Goal: Task Accomplishment & Management: Use online tool/utility

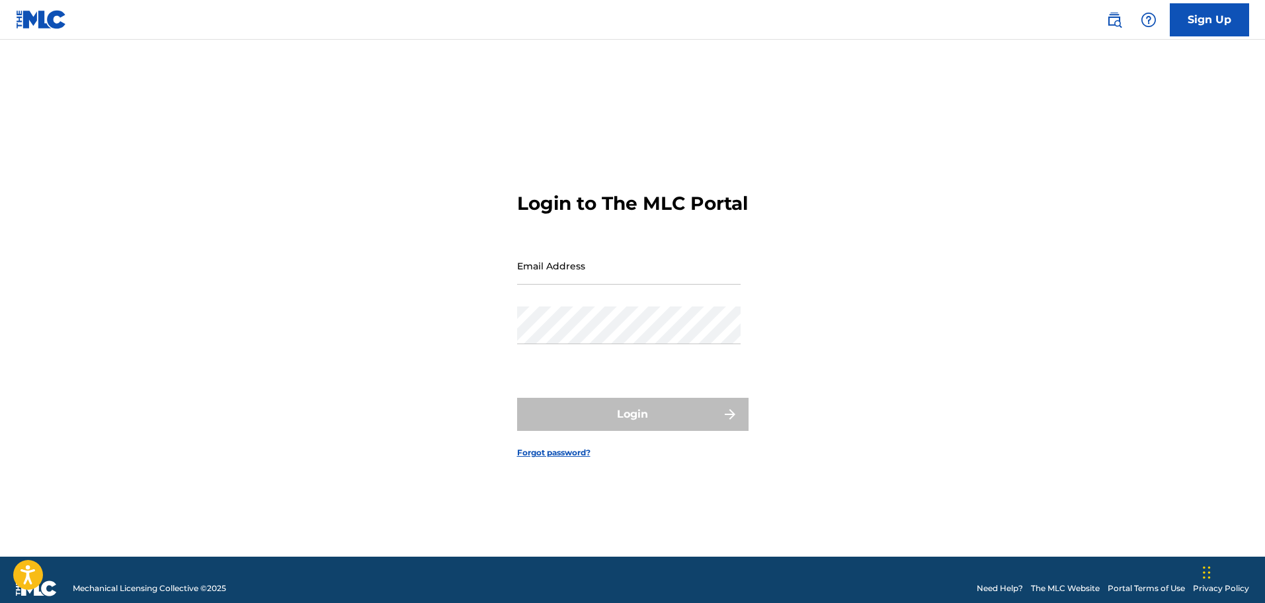
click at [568, 273] on input "Email Address" at bounding box center [629, 266] width 224 height 38
type input "[PERSON_NAME][EMAIL_ADDRESS][PERSON_NAME][DOMAIN_NAME]"
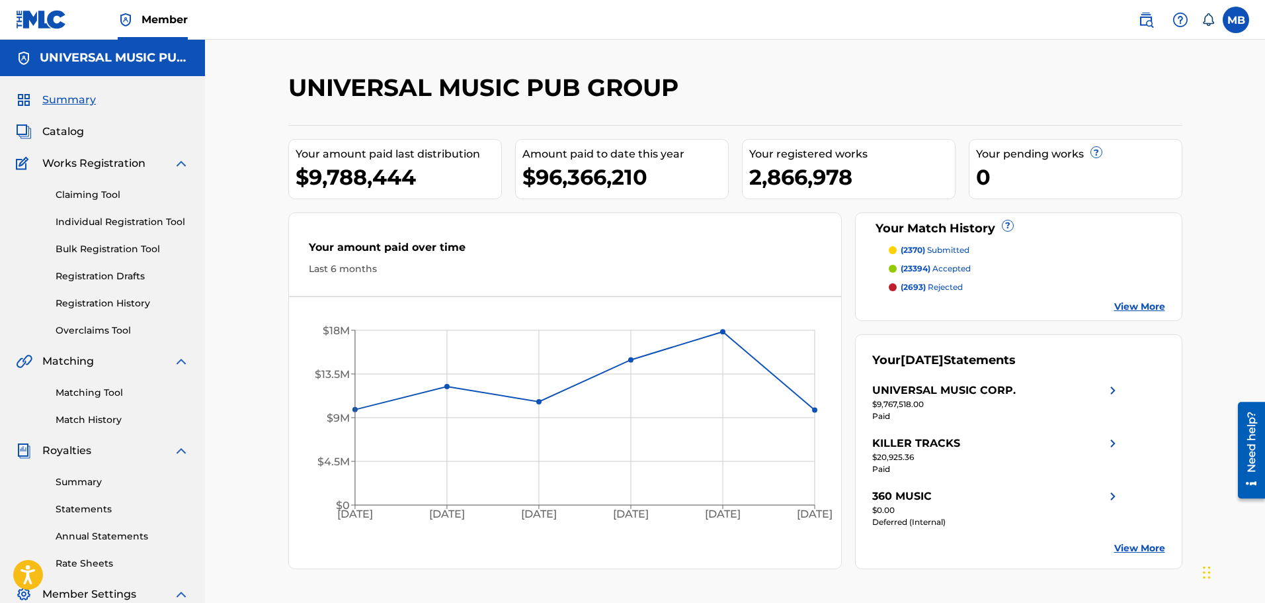
click at [1135, 20] on link at bounding box center [1146, 20] width 26 height 26
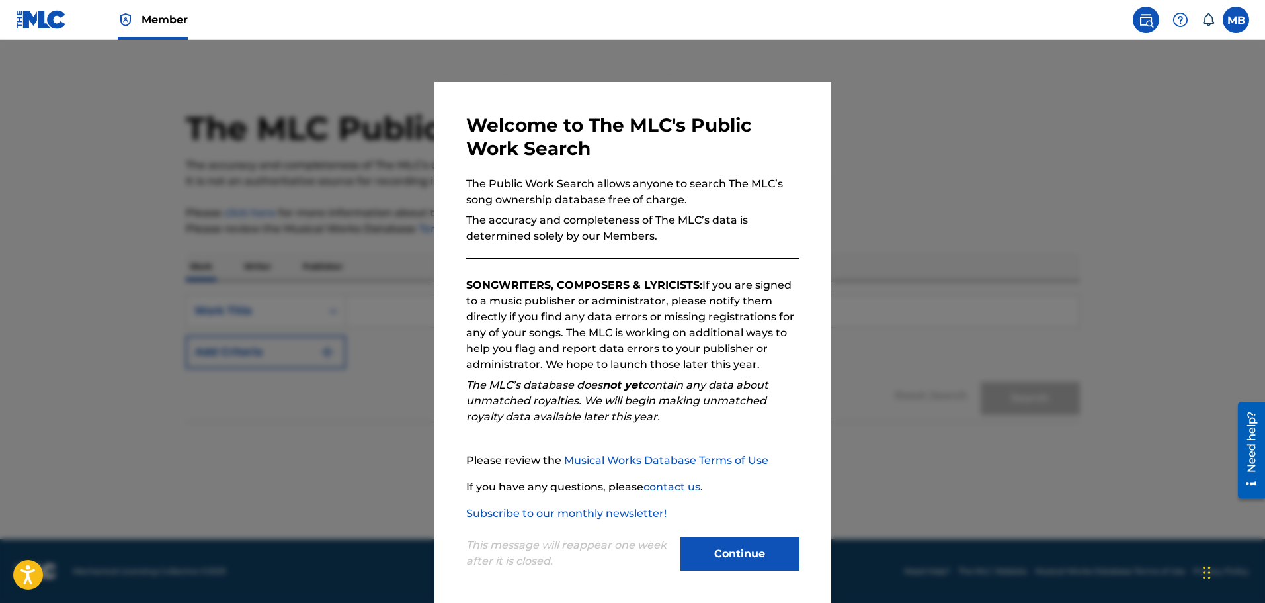
click at [709, 559] on button "Continue" at bounding box center [740, 553] width 119 height 33
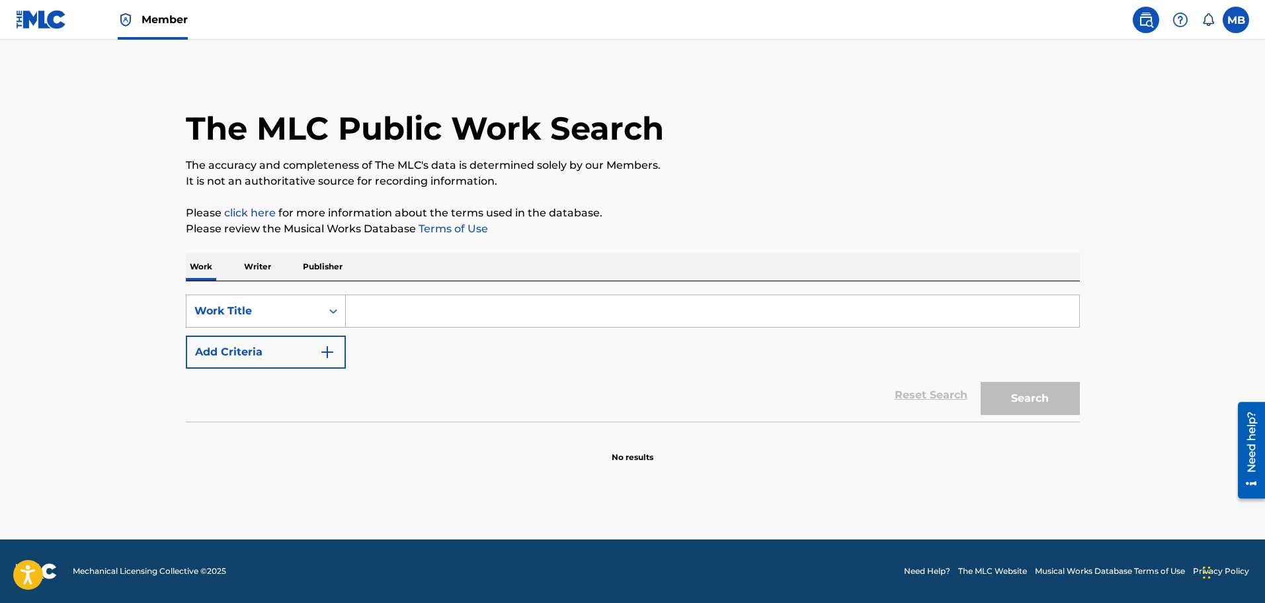
drag, startPoint x: 308, startPoint y: 308, endPoint x: 334, endPoint y: 312, distance: 26.7
click at [310, 309] on div "Work Title" at bounding box center [253, 311] width 119 height 16
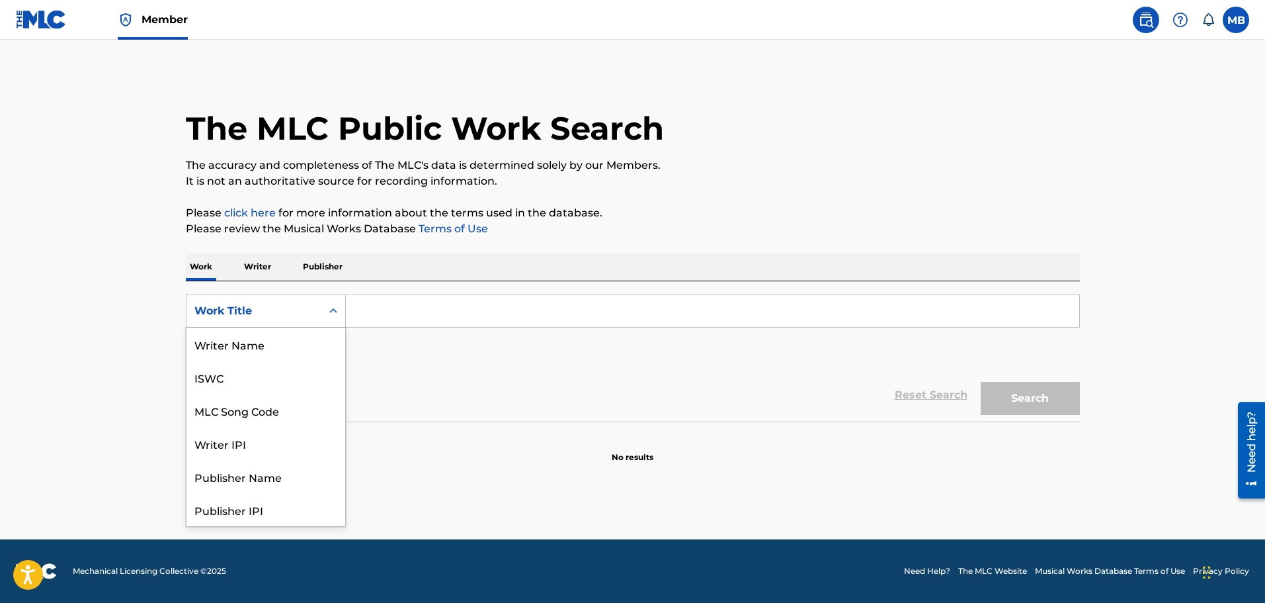
scroll to position [66, 0]
drag, startPoint x: 385, startPoint y: 312, endPoint x: 392, endPoint y: 316, distance: 7.7
click at [387, 314] on input "Search Form" at bounding box center [713, 311] width 734 height 32
drag, startPoint x: 280, startPoint y: 310, endPoint x: 286, endPoint y: 328, distance: 19.5
click at [280, 310] on div "Work Title" at bounding box center [253, 311] width 119 height 16
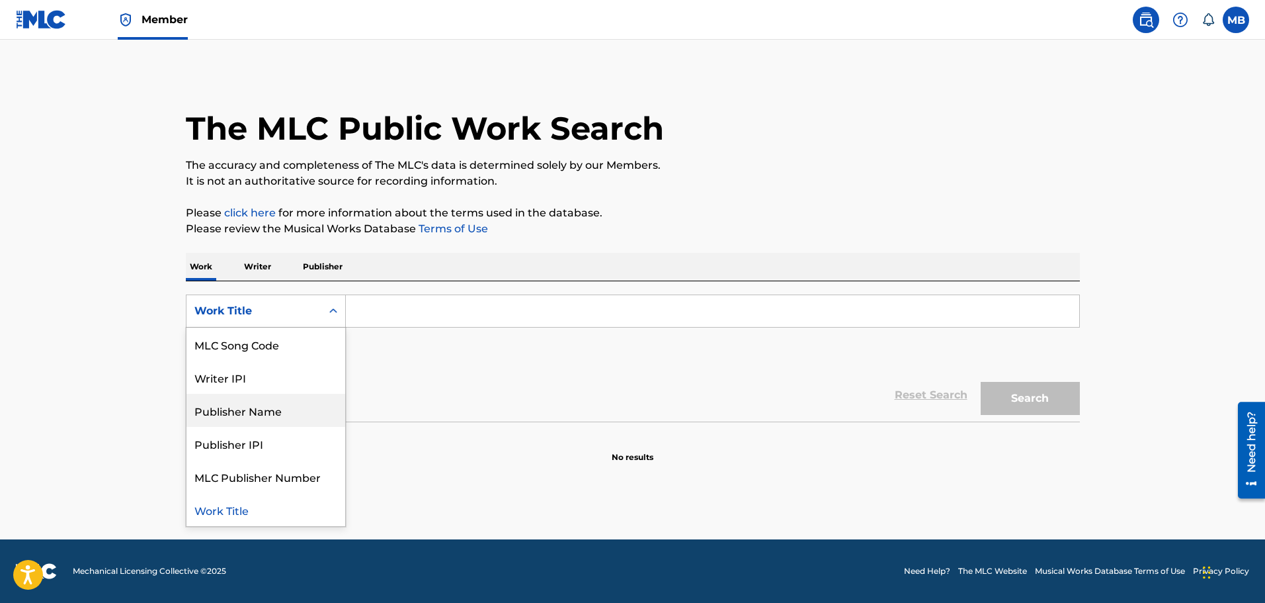
scroll to position [0, 0]
click at [392, 302] on input "Search Form" at bounding box center [713, 311] width 734 height 32
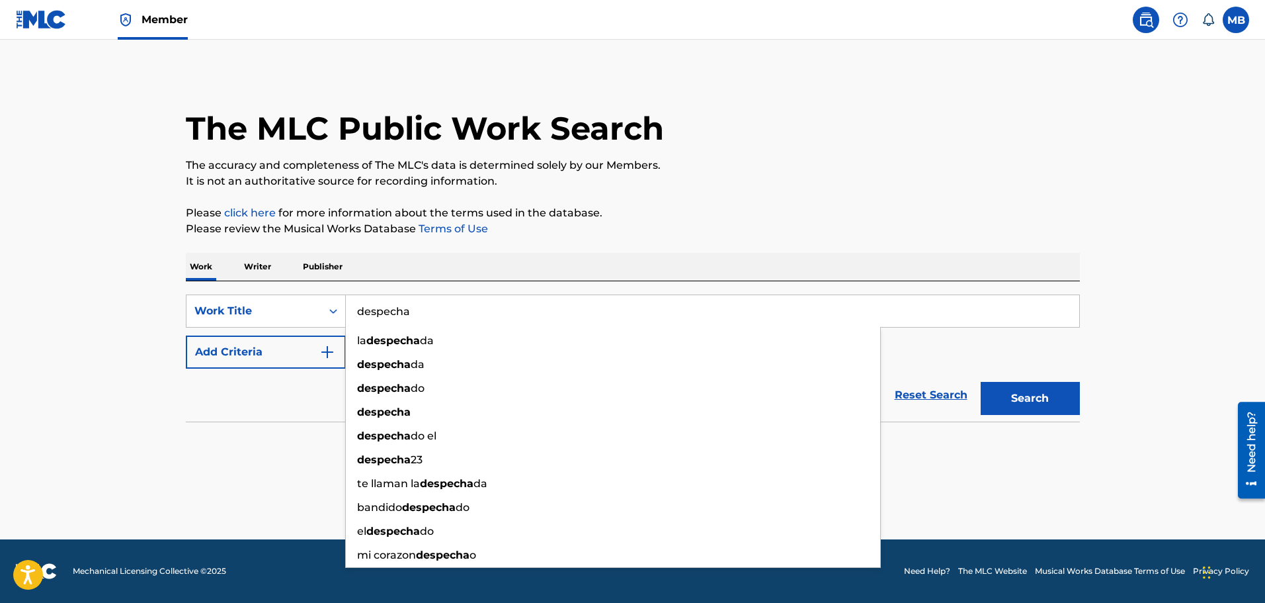
type input "despecha"
click at [981, 382] on button "Search" at bounding box center [1030, 398] width 99 height 33
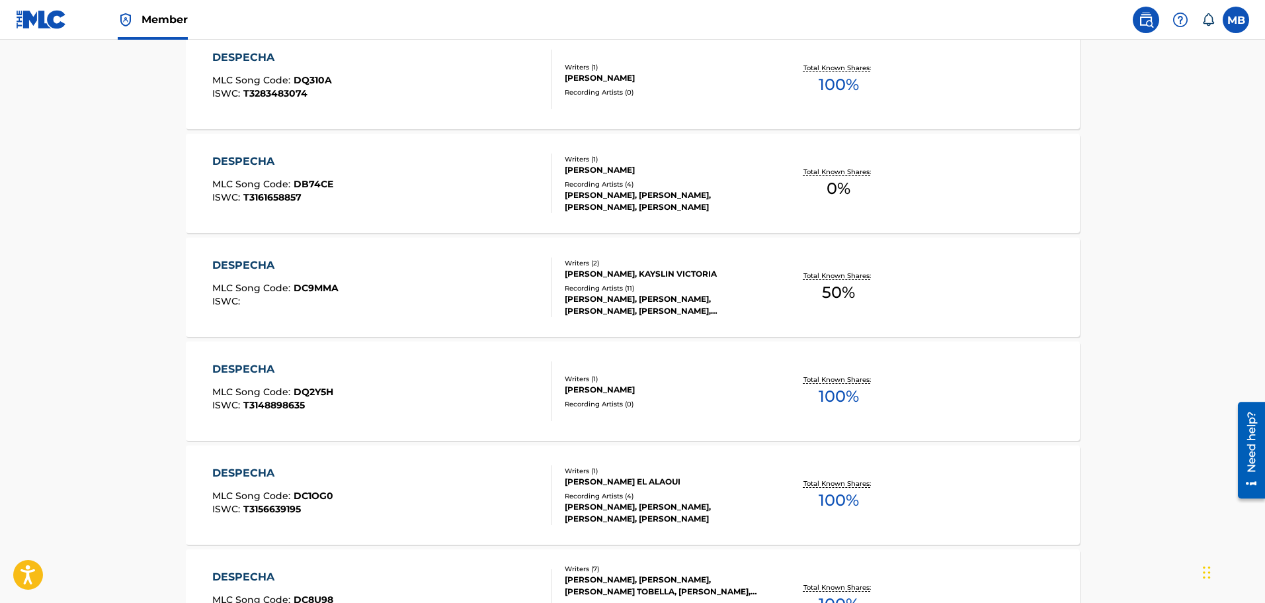
scroll to position [289, 0]
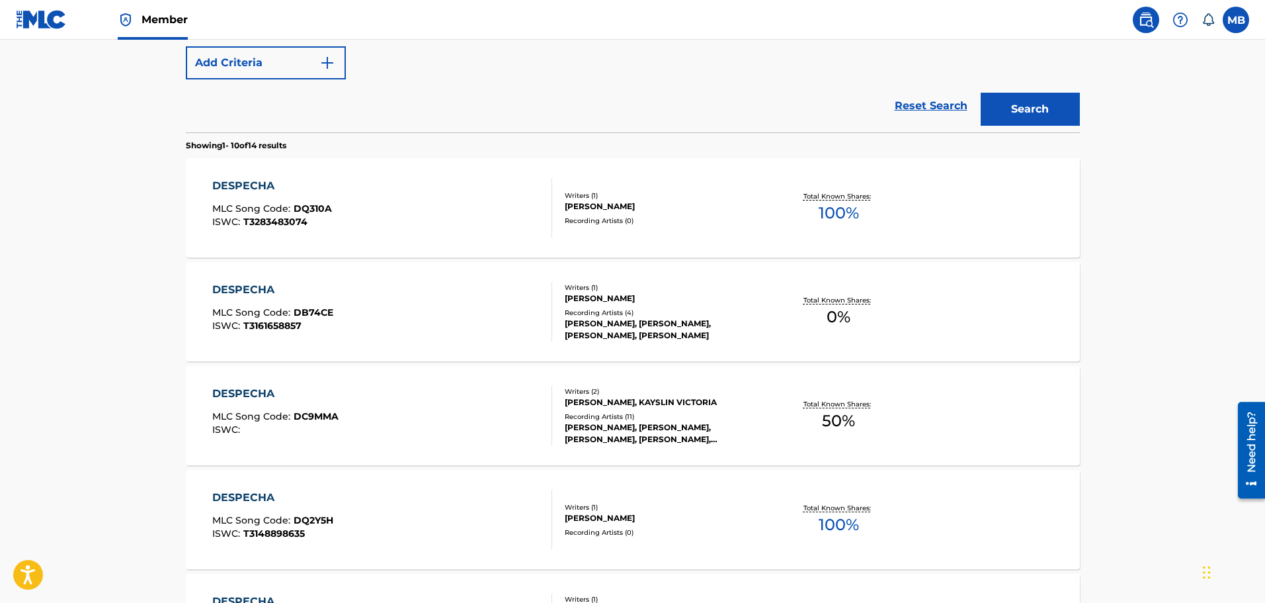
click at [479, 417] on div "DESPECHA MLC Song Code : DC9MMA ISWC :" at bounding box center [382, 416] width 340 height 60
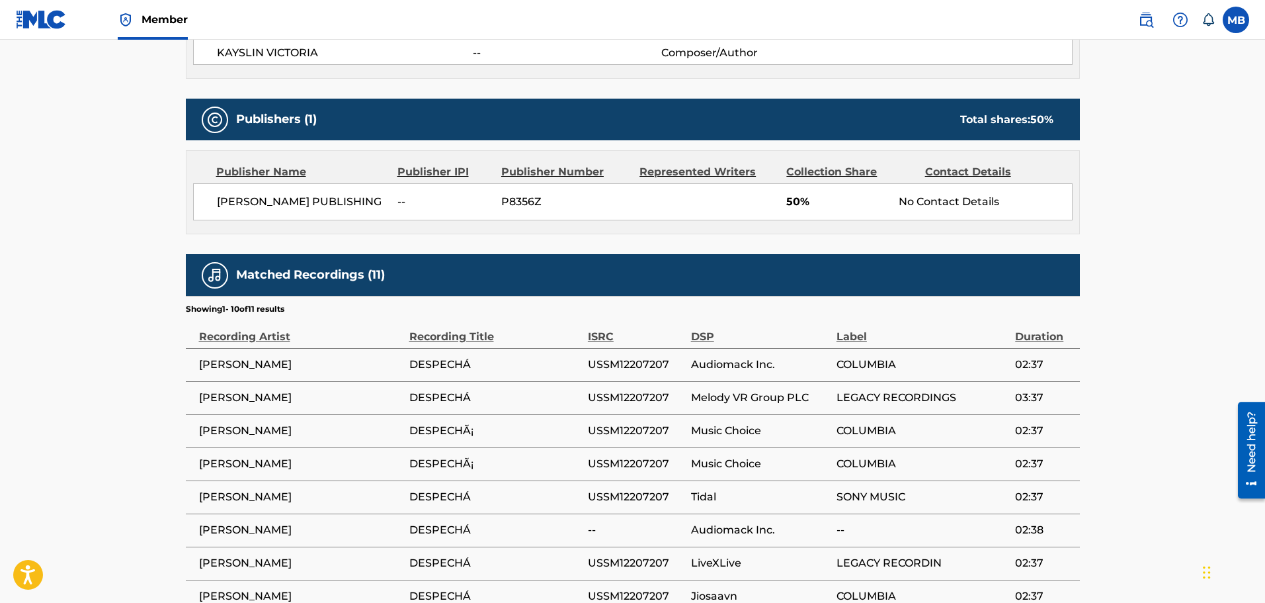
scroll to position [529, 0]
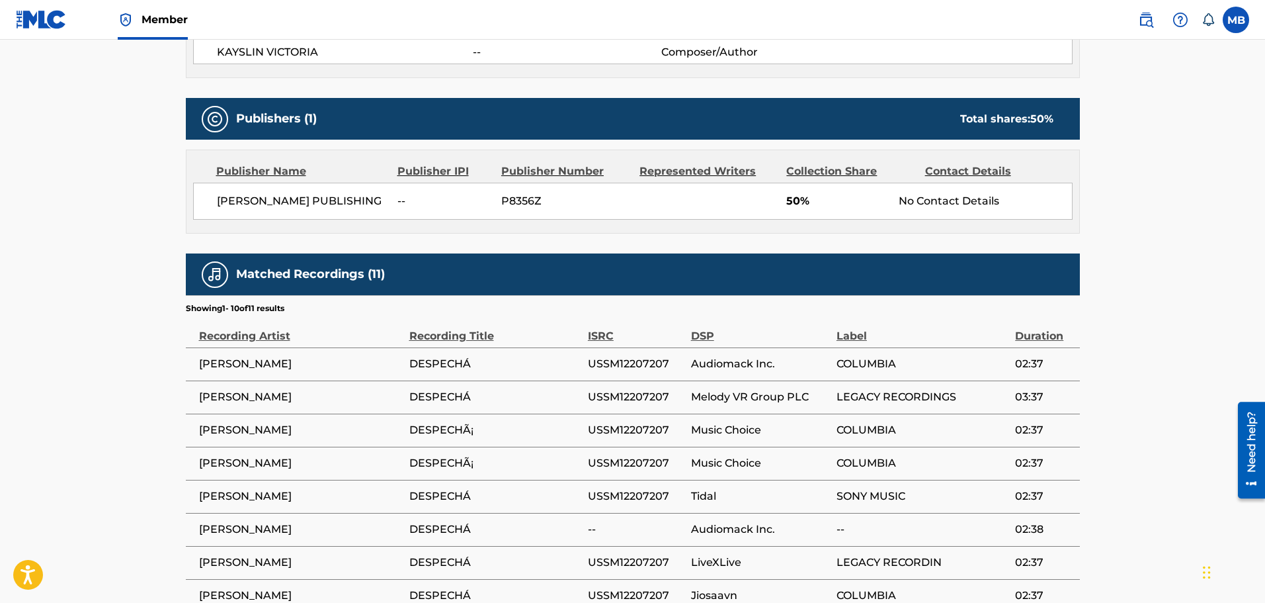
click at [211, 365] on span "[PERSON_NAME]" at bounding box center [301, 364] width 204 height 16
click at [211, 364] on span "[PERSON_NAME]" at bounding box center [301, 364] width 204 height 16
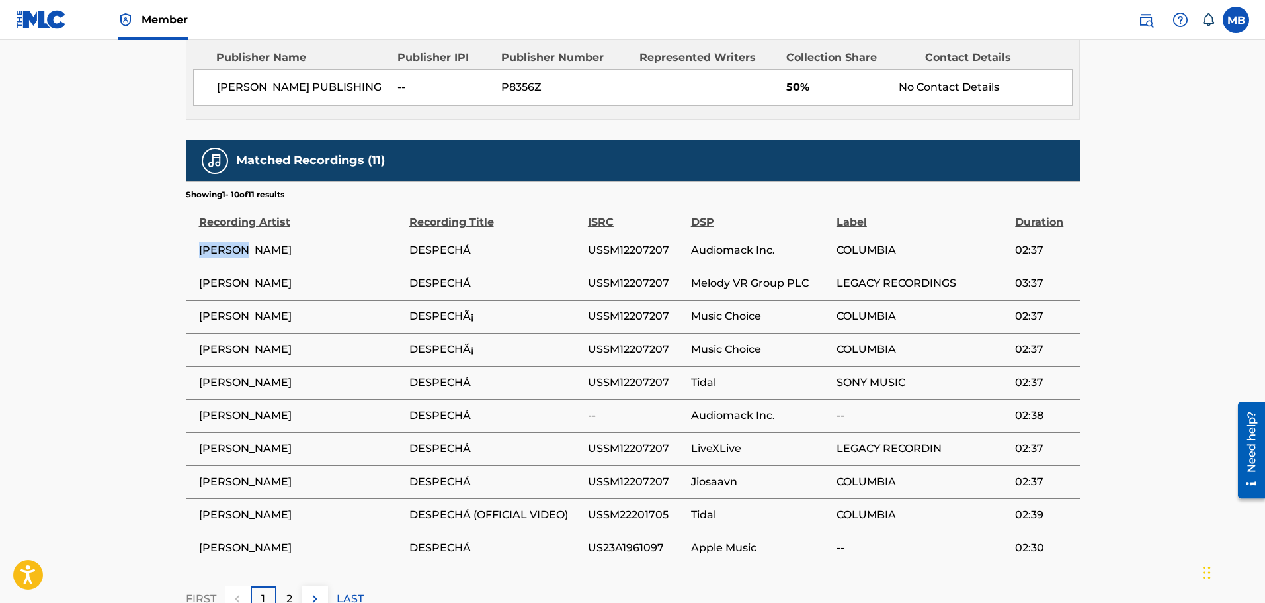
scroll to position [661, 0]
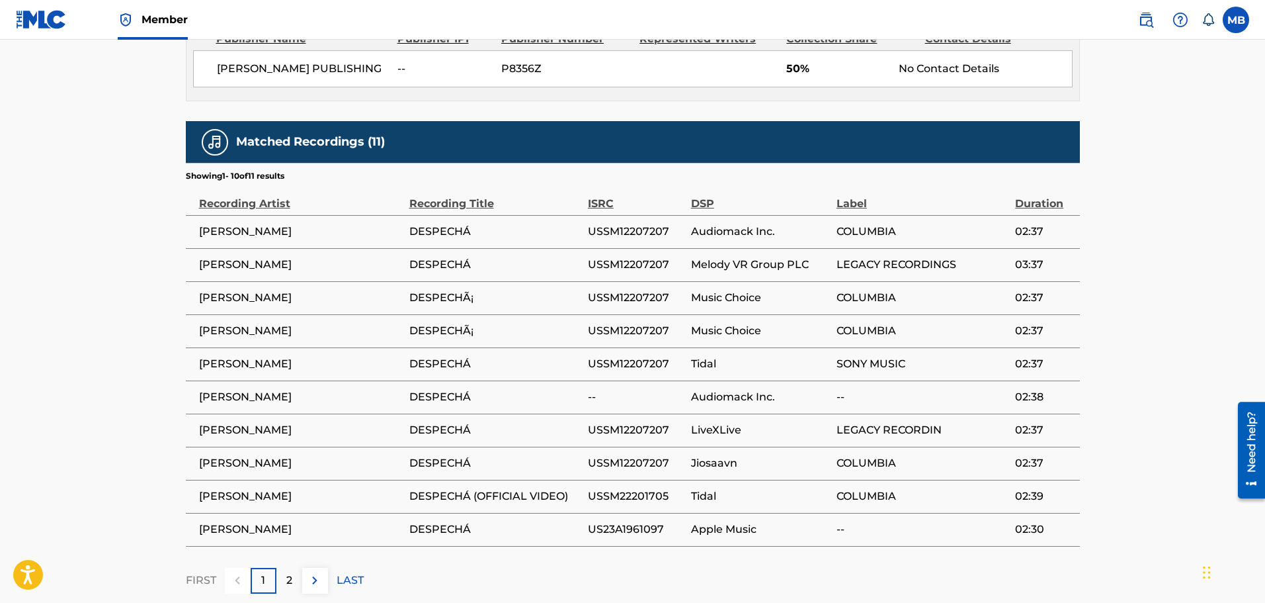
click at [638, 228] on span "USSM12207207" at bounding box center [636, 232] width 97 height 16
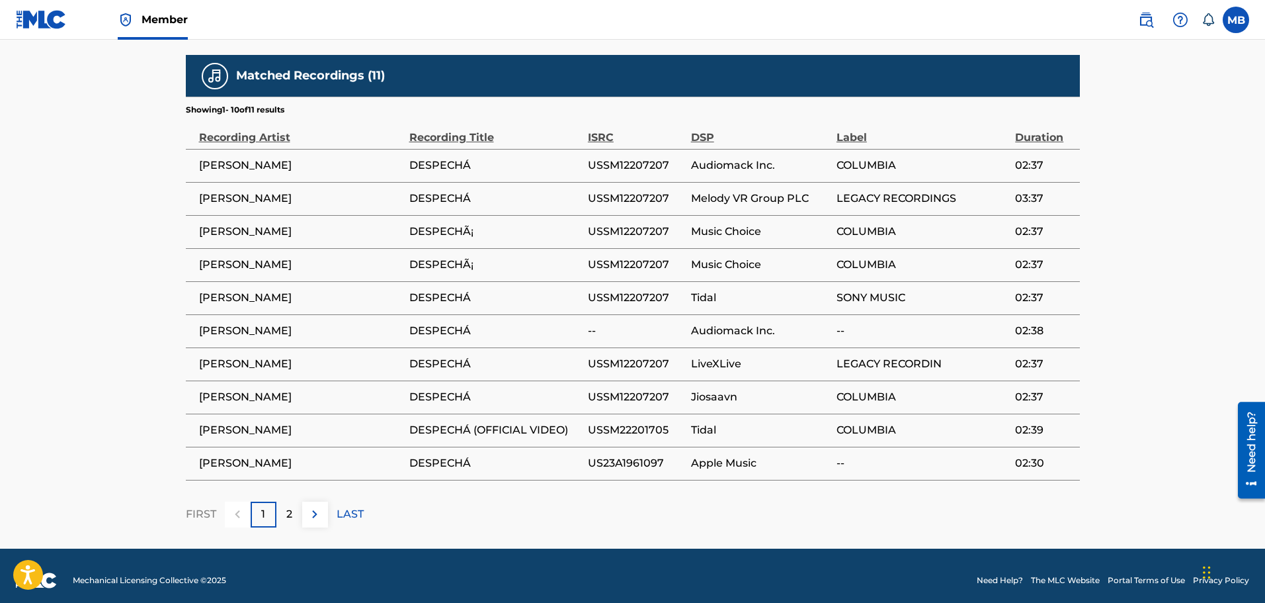
click at [280, 512] on div "2" at bounding box center [289, 514] width 26 height 26
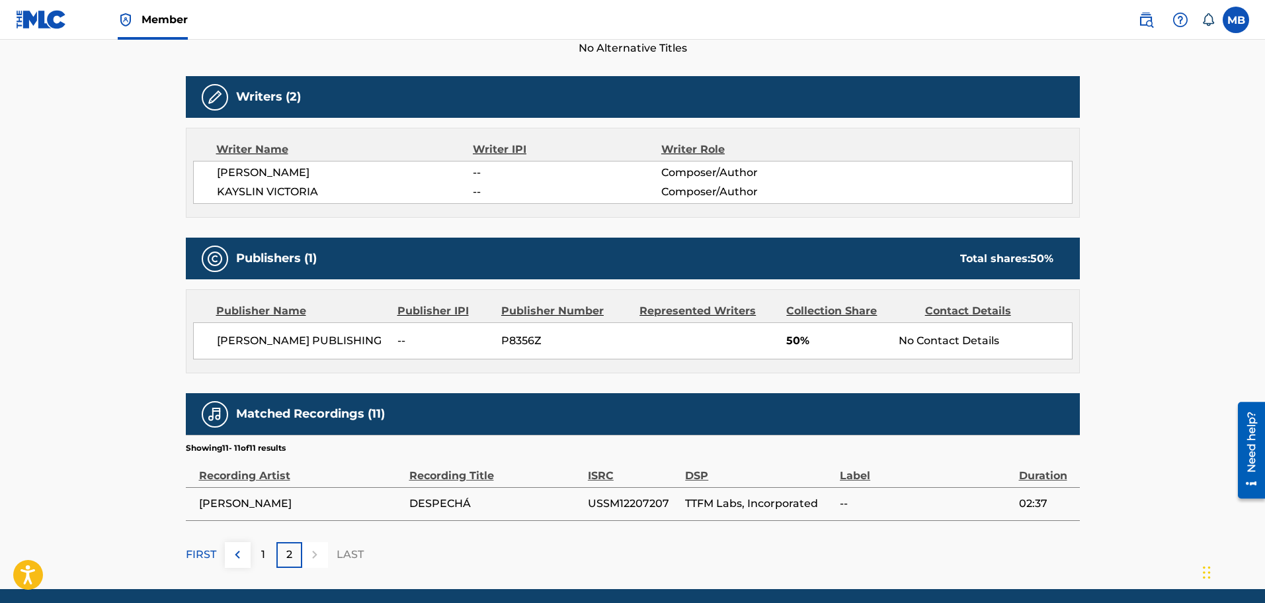
scroll to position [439, 0]
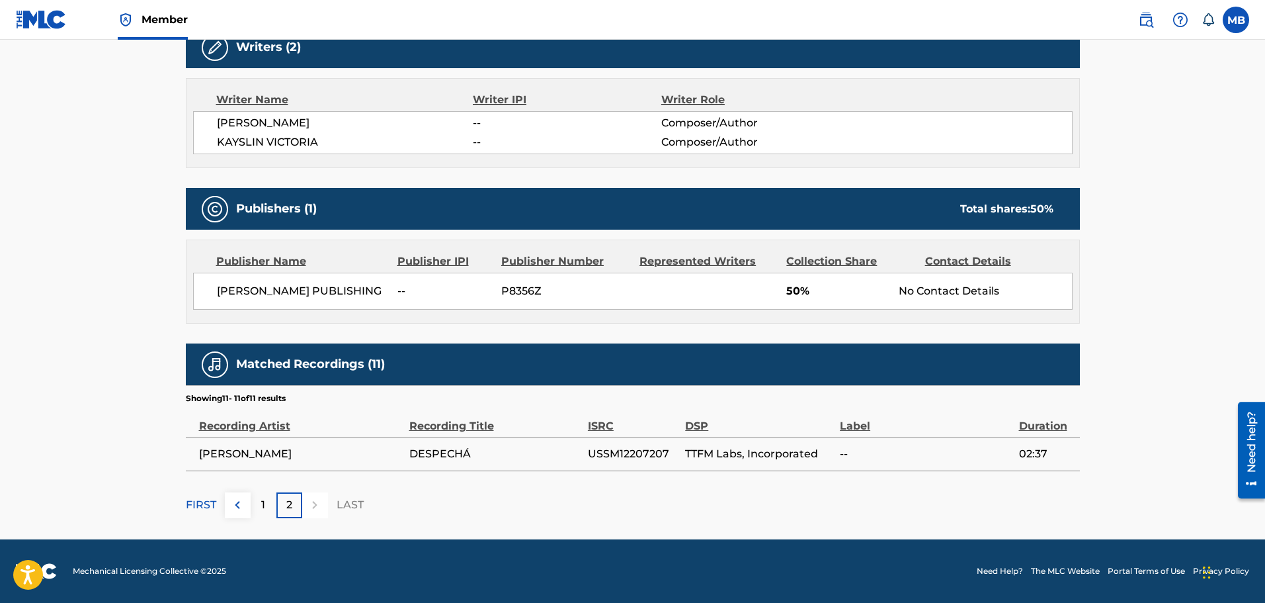
click at [270, 507] on div "1" at bounding box center [264, 505] width 26 height 26
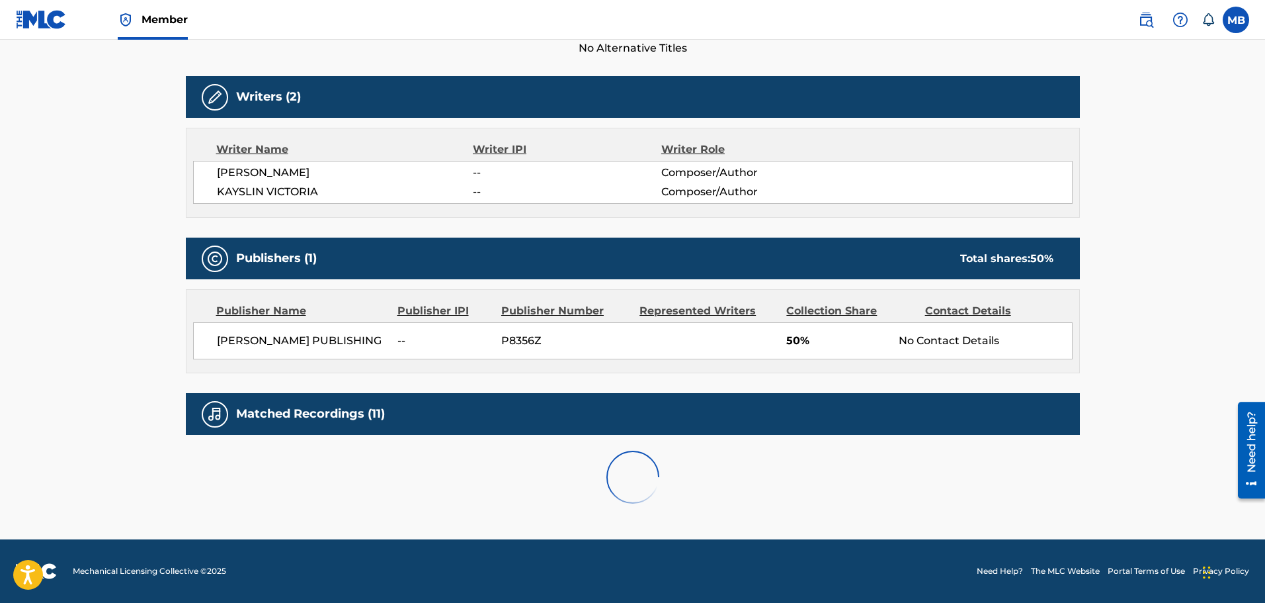
scroll to position [728, 0]
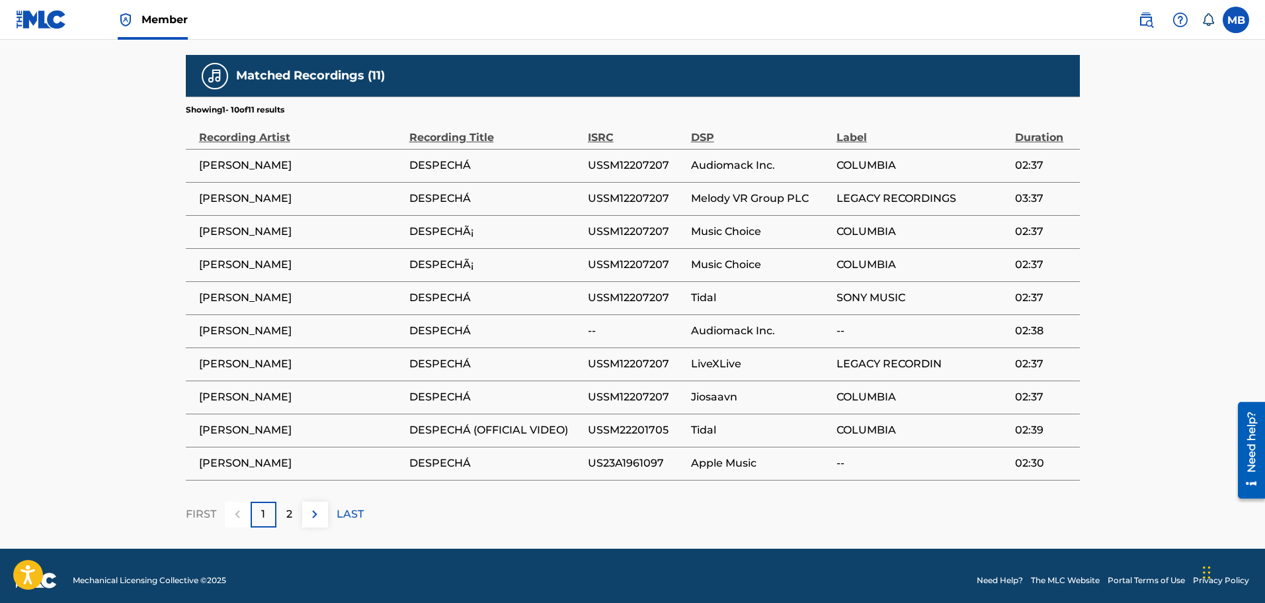
click at [289, 515] on p "2" at bounding box center [289, 514] width 6 height 16
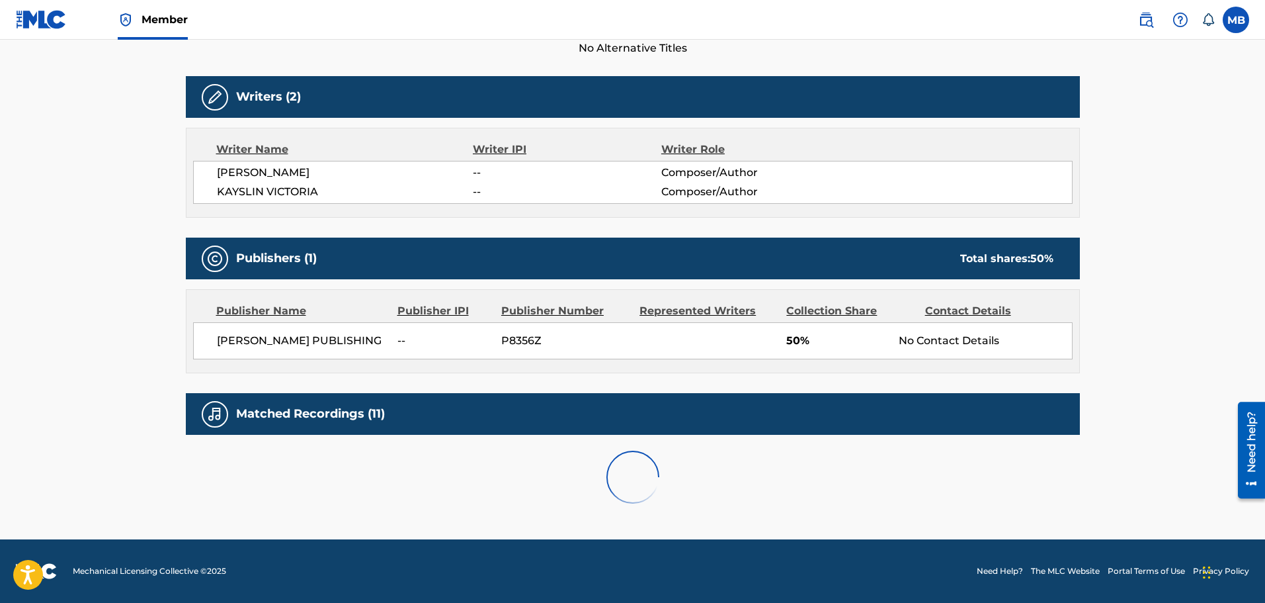
scroll to position [439, 0]
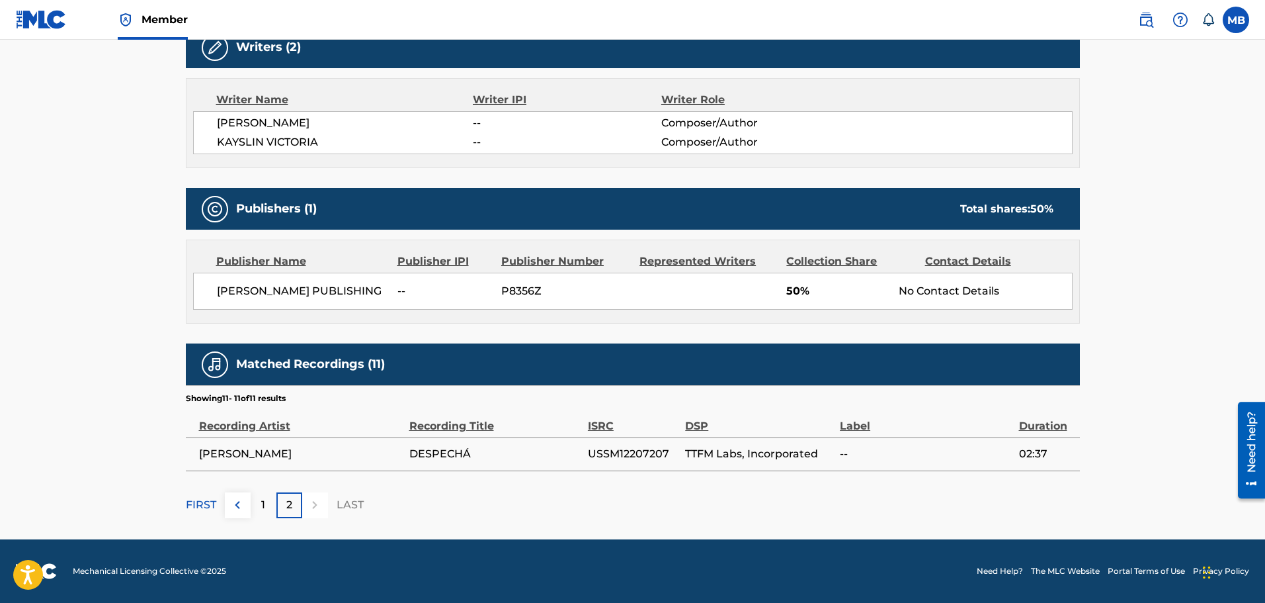
click at [266, 509] on div "1" at bounding box center [264, 505] width 26 height 26
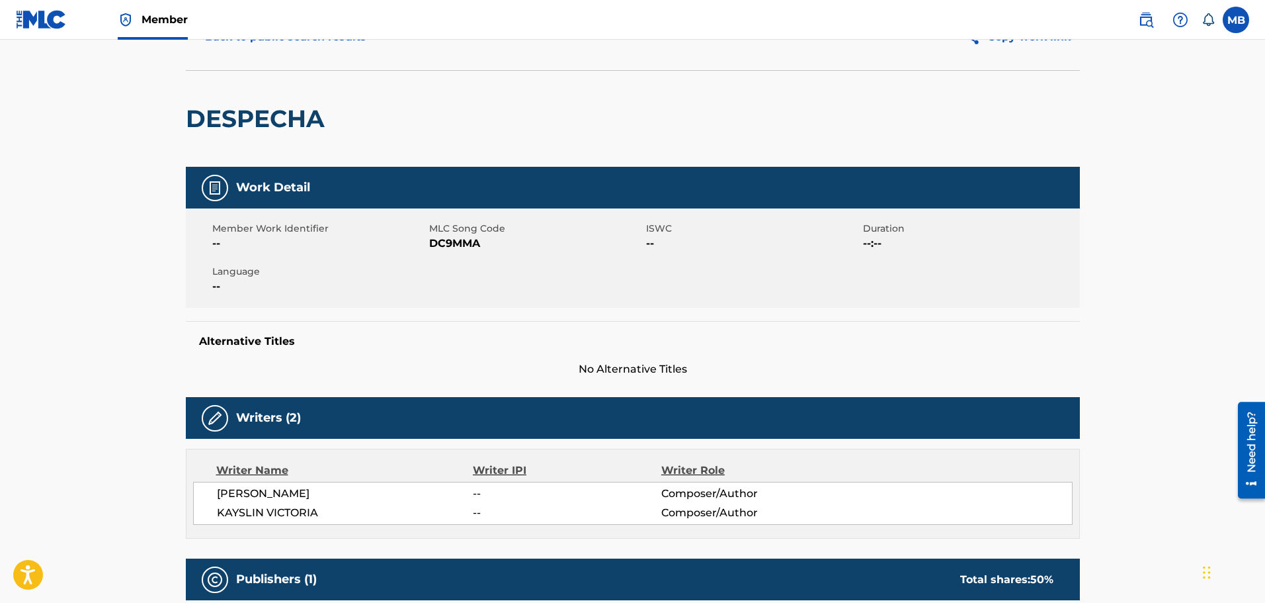
scroll to position [0, 0]
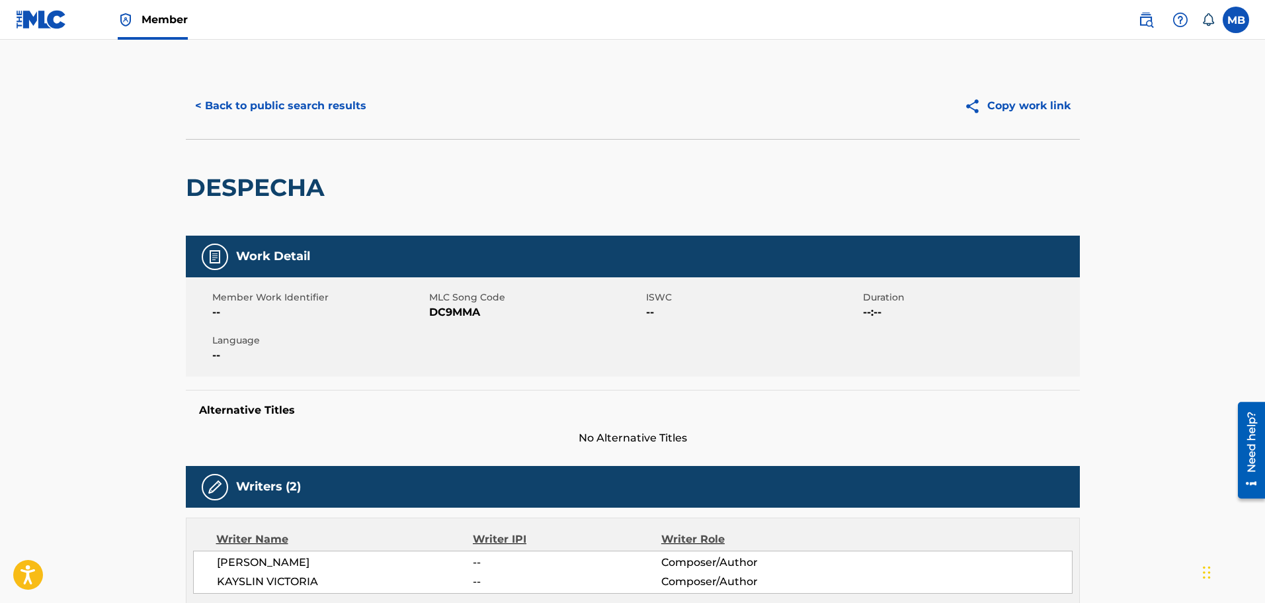
click at [242, 102] on button "< Back to public search results" at bounding box center [281, 105] width 190 height 33
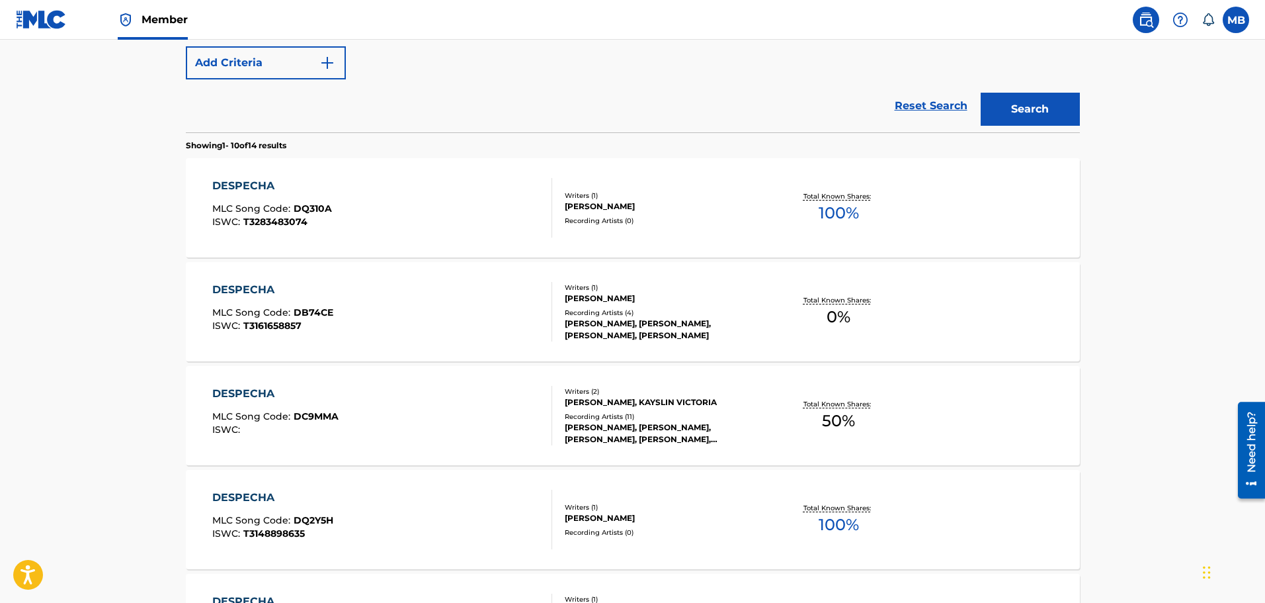
click at [392, 421] on div "DESPECHA MLC Song Code : DC9MMA ISWC :" at bounding box center [382, 416] width 340 height 60
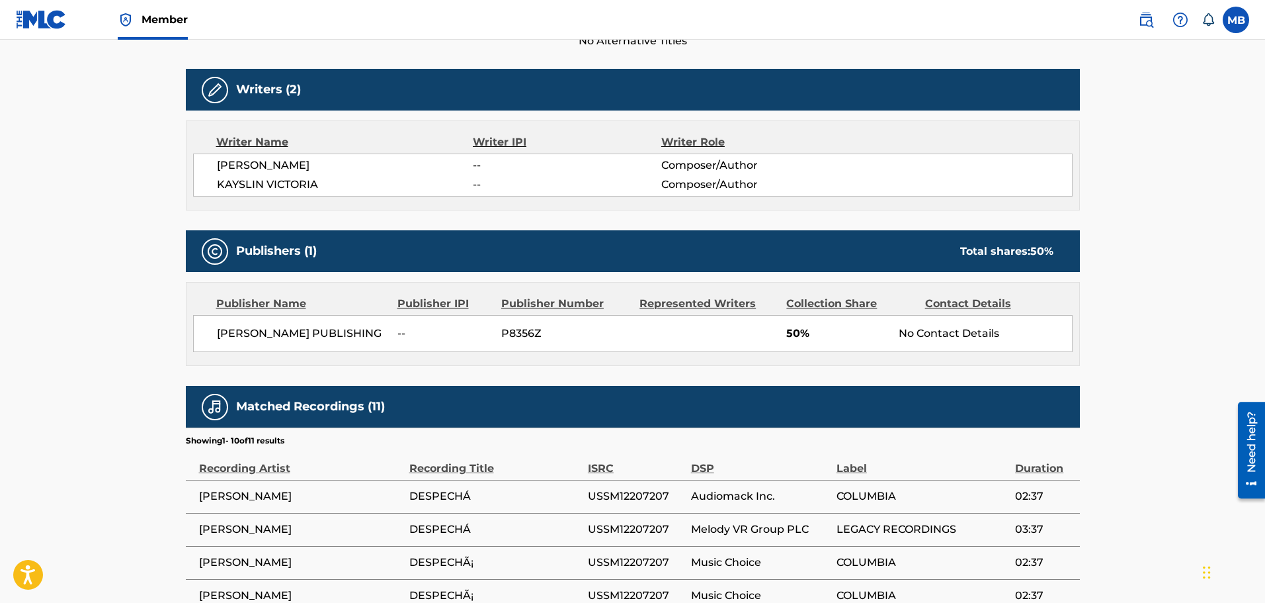
scroll to position [737, 0]
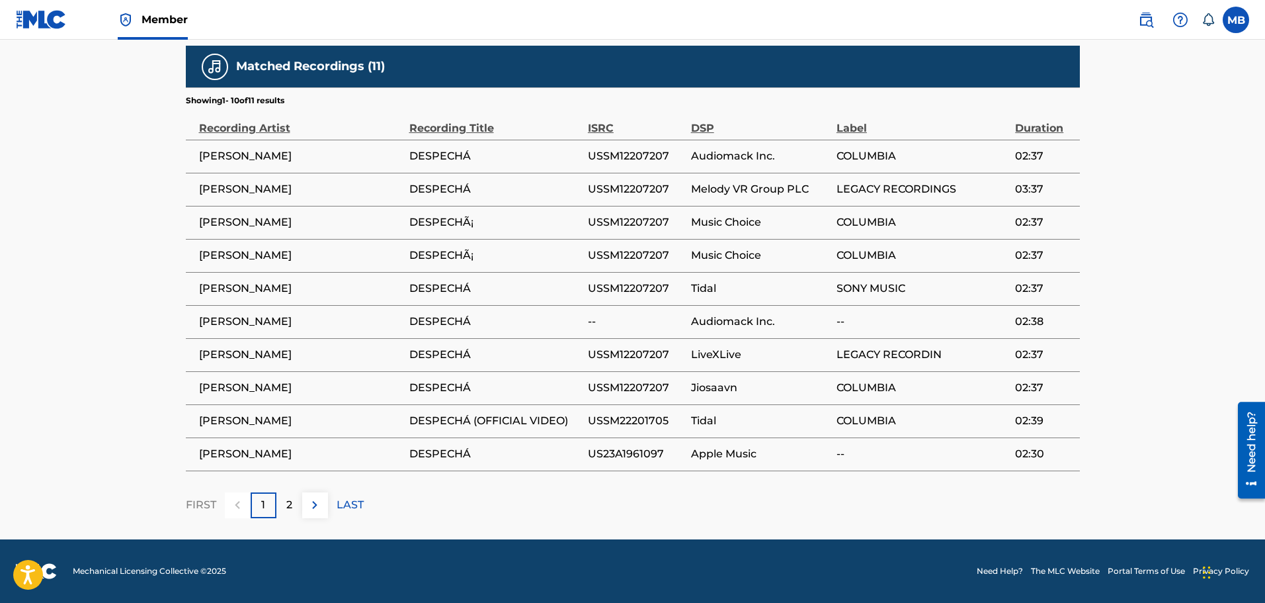
click at [632, 153] on span "USSM12207207" at bounding box center [636, 156] width 97 height 16
click at [628, 157] on span "USSM12207207" at bounding box center [636, 156] width 97 height 16
copy span "USSM12207207"
click at [614, 152] on span "USSM12207207" at bounding box center [636, 156] width 97 height 16
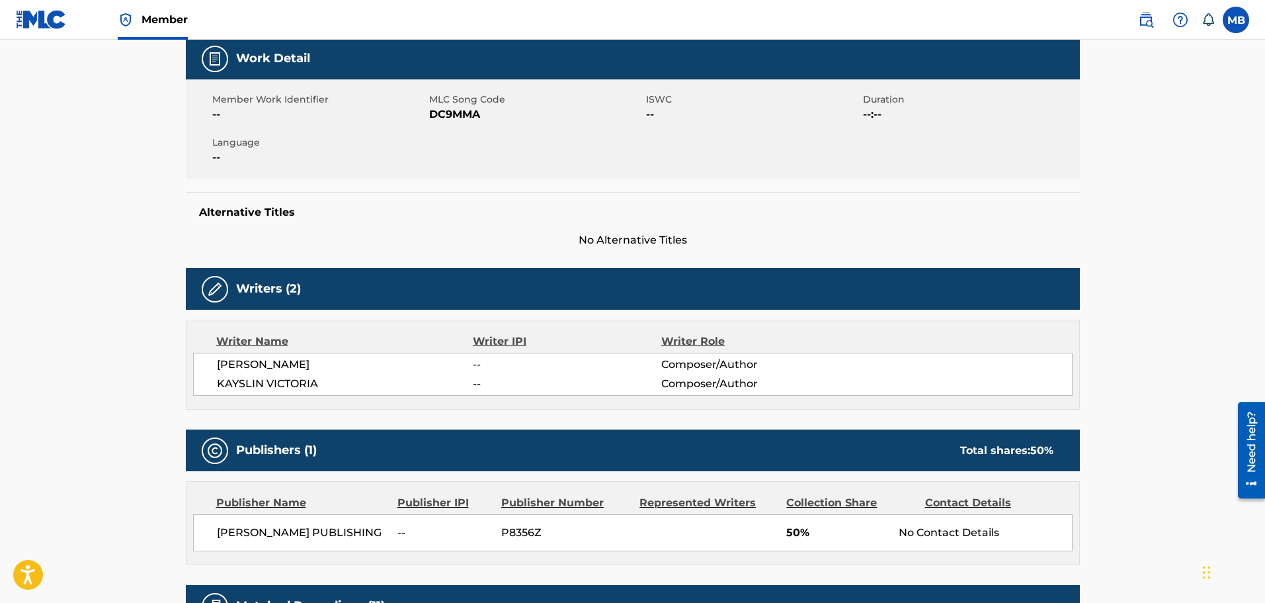
scroll to position [0, 0]
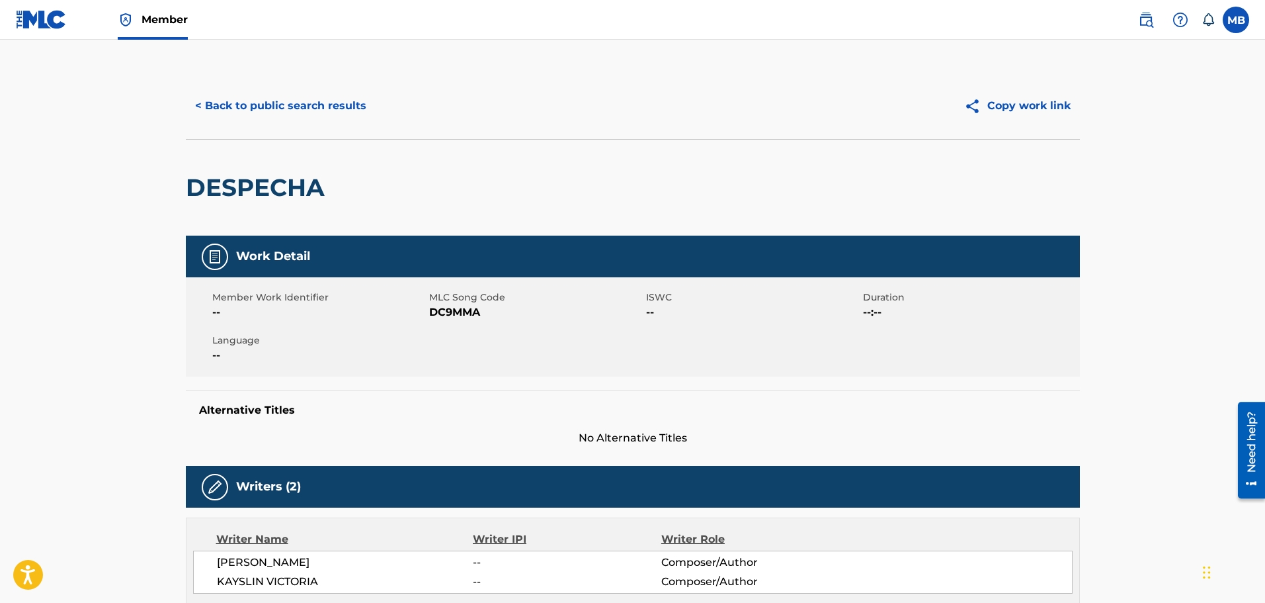
click at [296, 109] on button "< Back to public search results" at bounding box center [281, 105] width 190 height 33
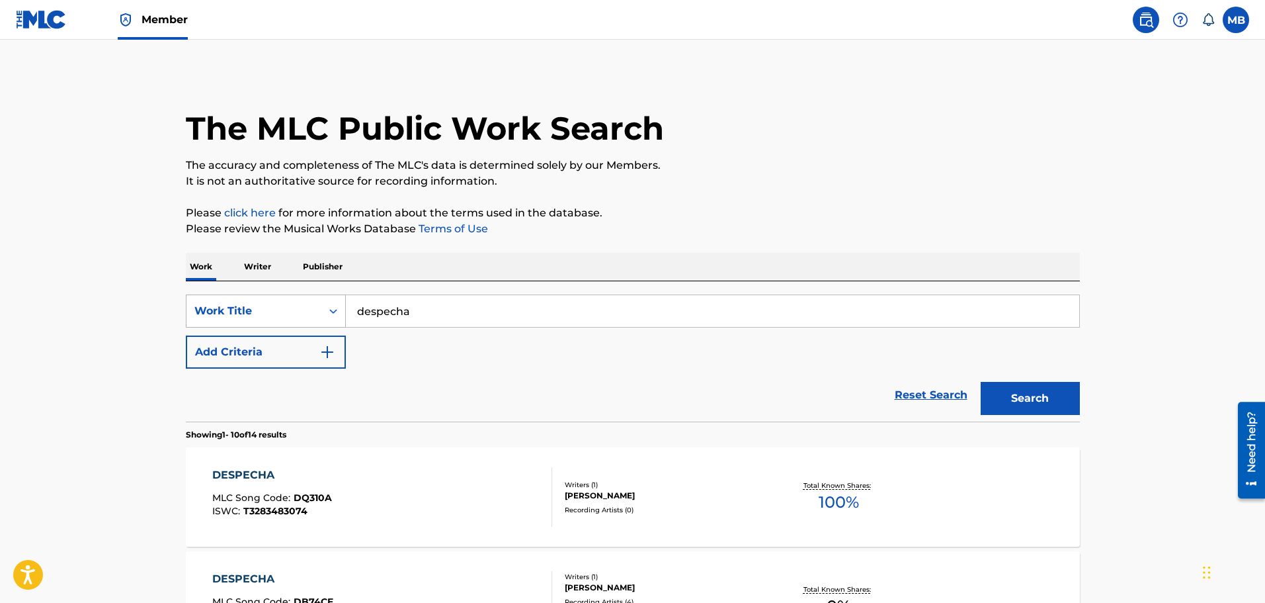
click at [301, 312] on div "Work Title" at bounding box center [253, 311] width 119 height 16
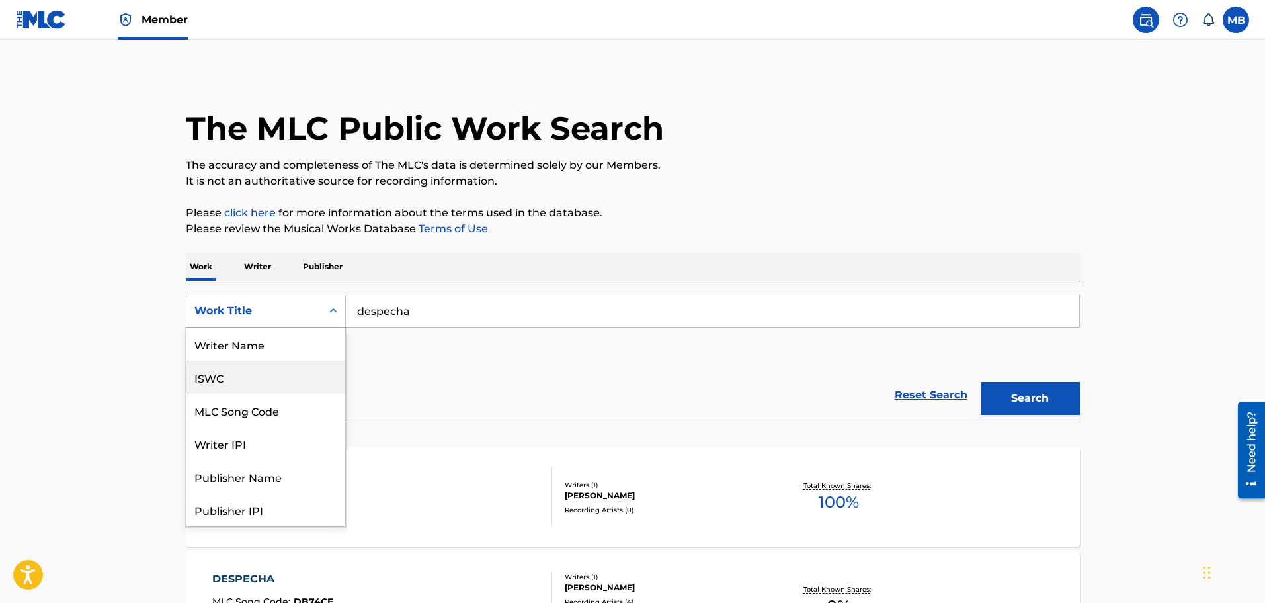
click at [430, 396] on div "Reset Search Search" at bounding box center [633, 394] width 894 height 53
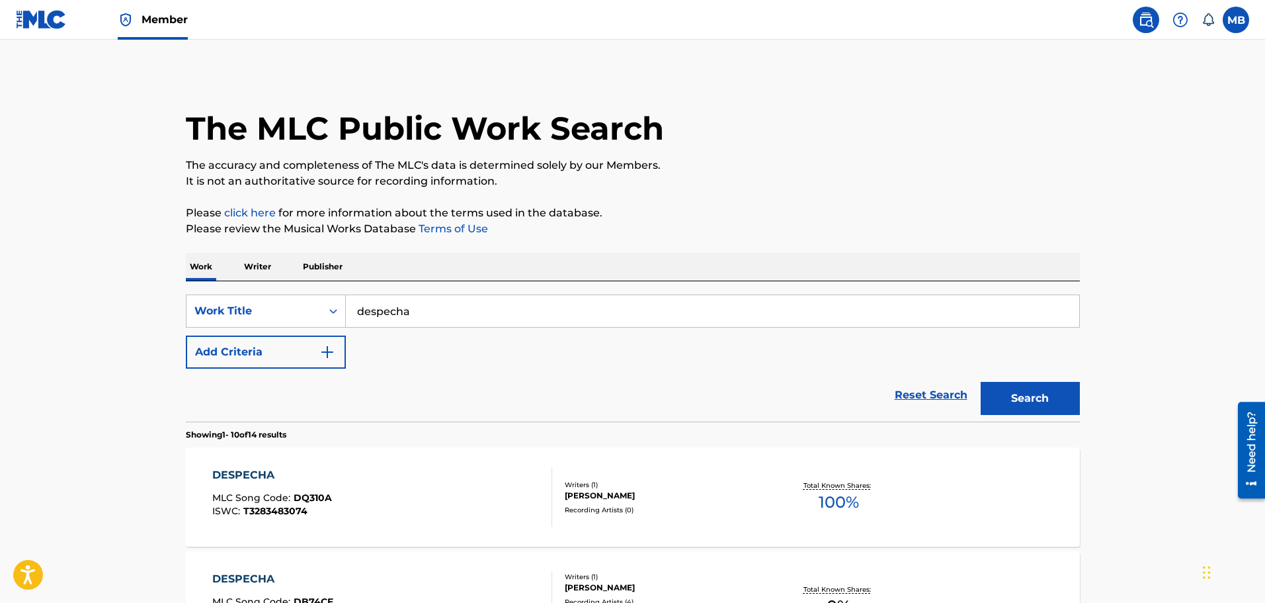
click at [1242, 21] on label at bounding box center [1236, 20] width 26 height 26
click at [1236, 20] on input "MB [PERSON_NAME] [PERSON_NAME][EMAIL_ADDRESS][PERSON_NAME][DOMAIN_NAME] Notific…" at bounding box center [1236, 20] width 0 height 0
click at [1150, 15] on img at bounding box center [1146, 20] width 16 height 16
click at [42, 18] on img at bounding box center [41, 19] width 51 height 19
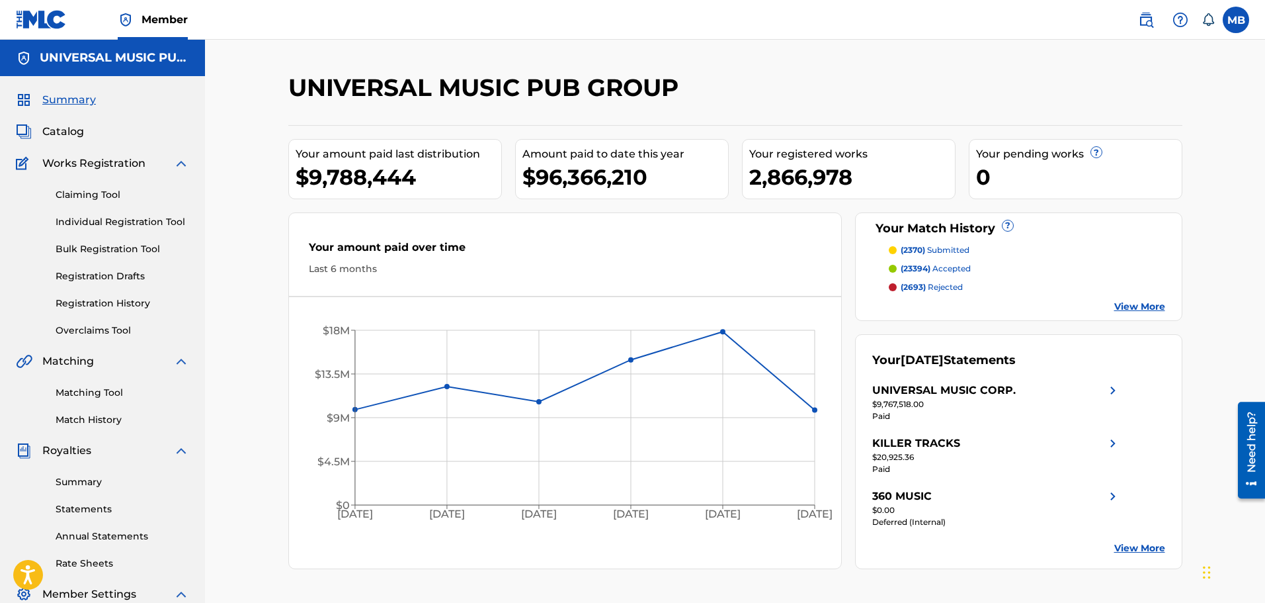
click at [108, 392] on link "Matching Tool" at bounding box center [123, 393] width 134 height 14
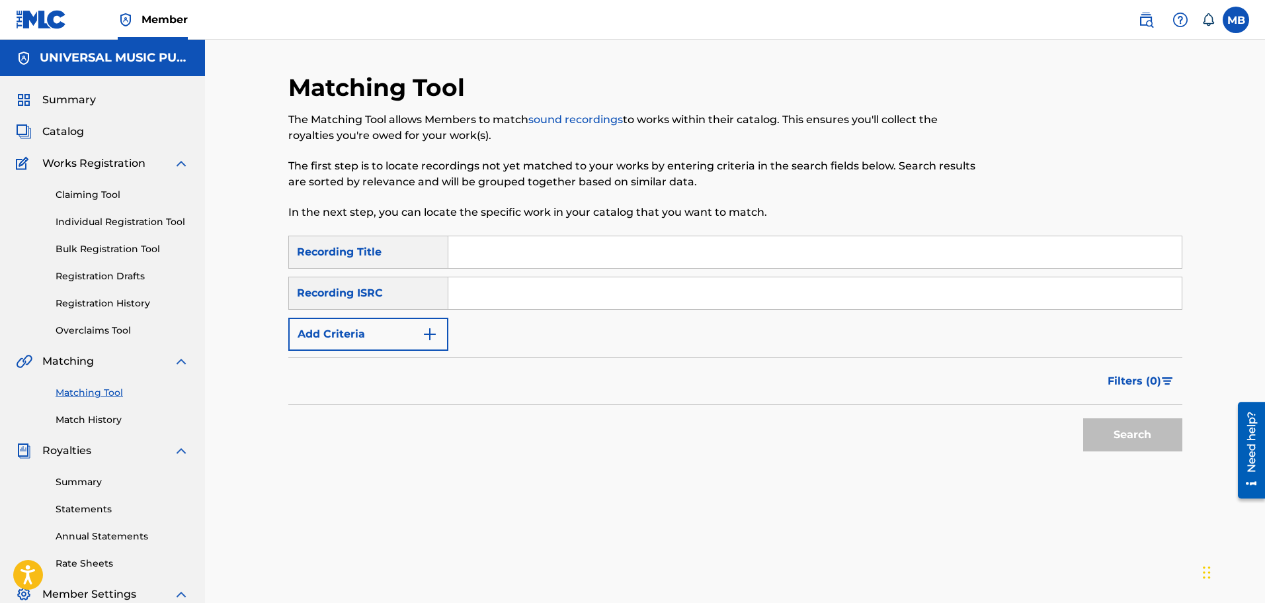
click at [507, 291] on input "Search Form" at bounding box center [815, 293] width 734 height 32
type input "ES71G2232652"
click at [1083, 418] on button "Search" at bounding box center [1132, 434] width 99 height 33
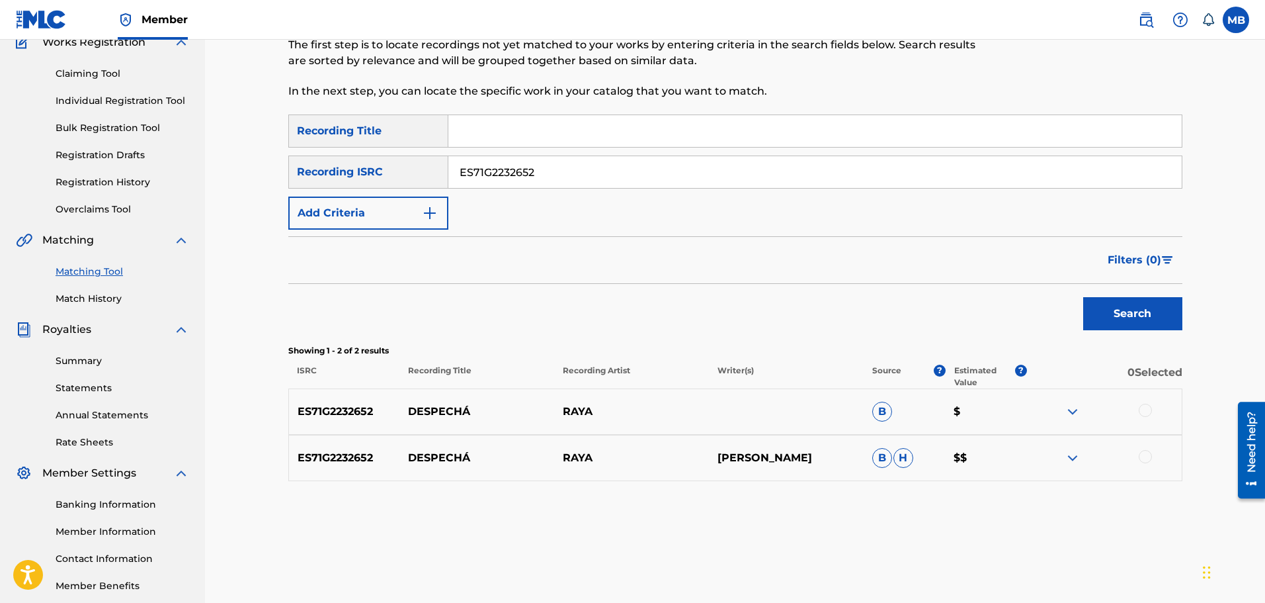
scroll to position [190, 0]
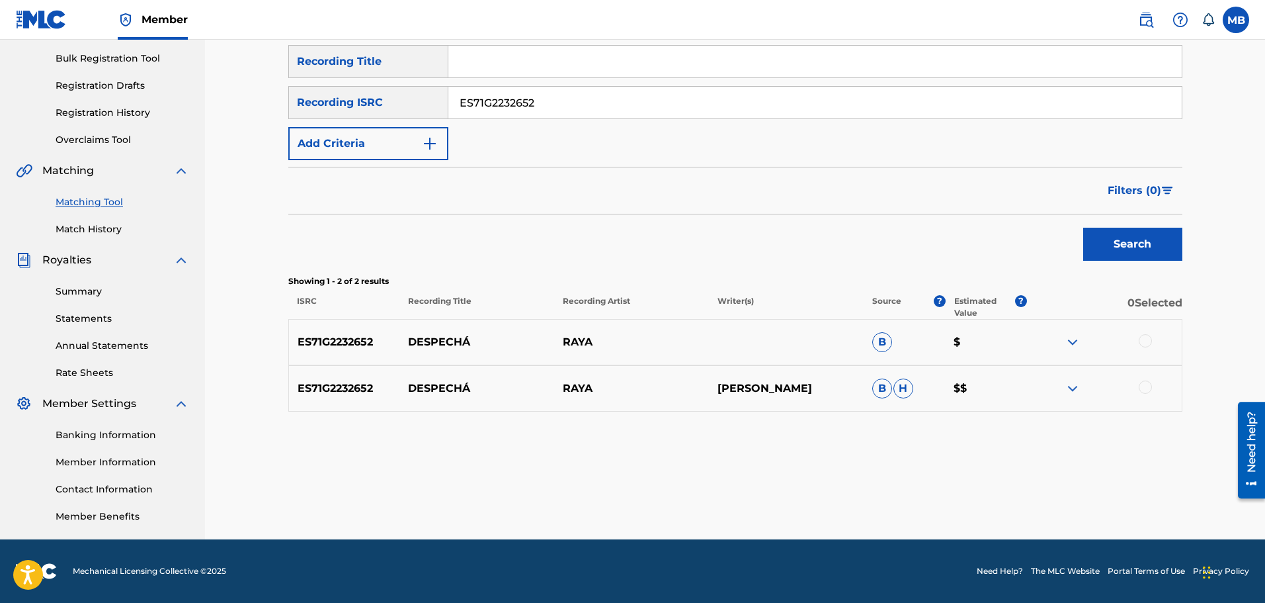
click at [1068, 389] on img at bounding box center [1073, 388] width 16 height 16
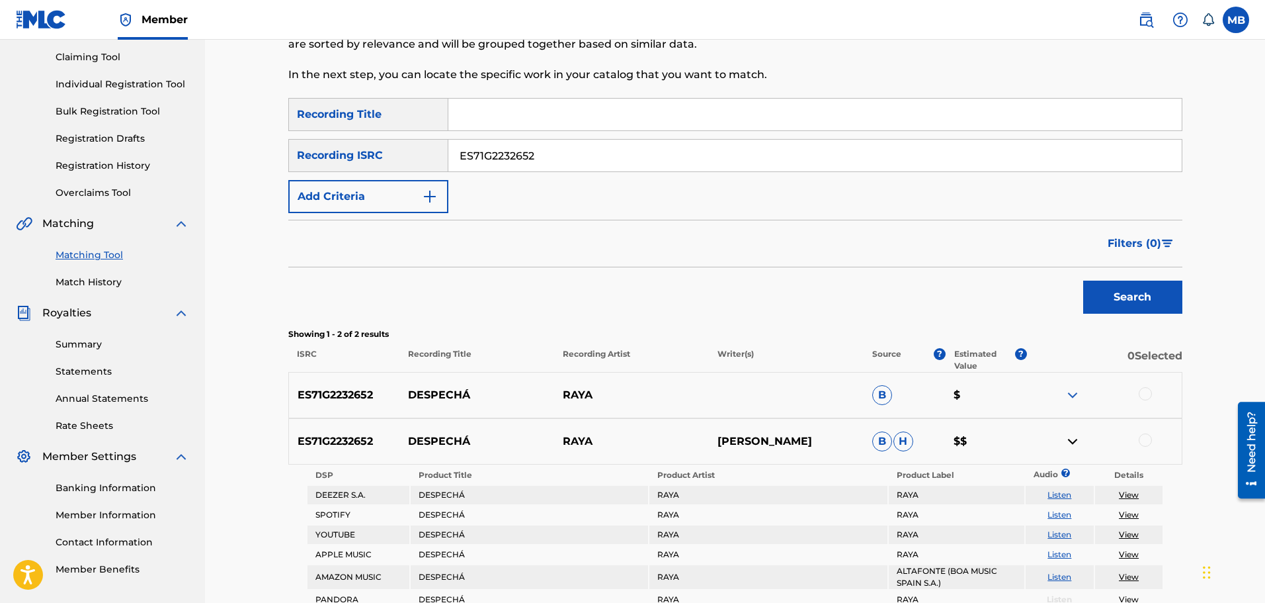
scroll to position [124, 0]
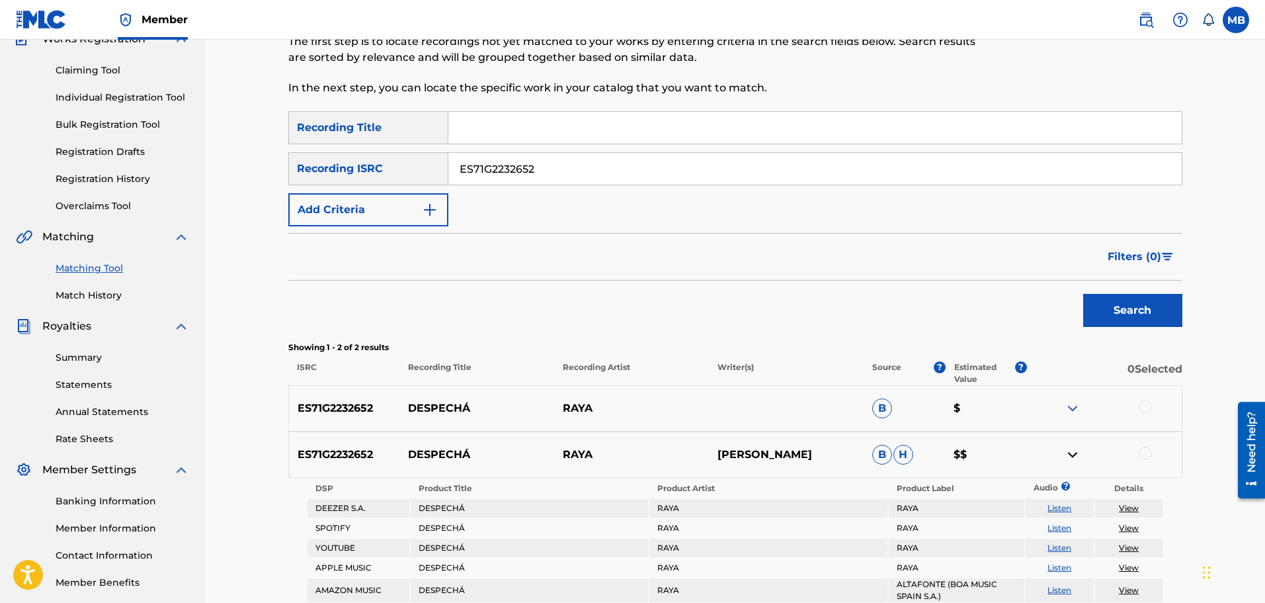
click at [1071, 454] on img at bounding box center [1073, 454] width 16 height 16
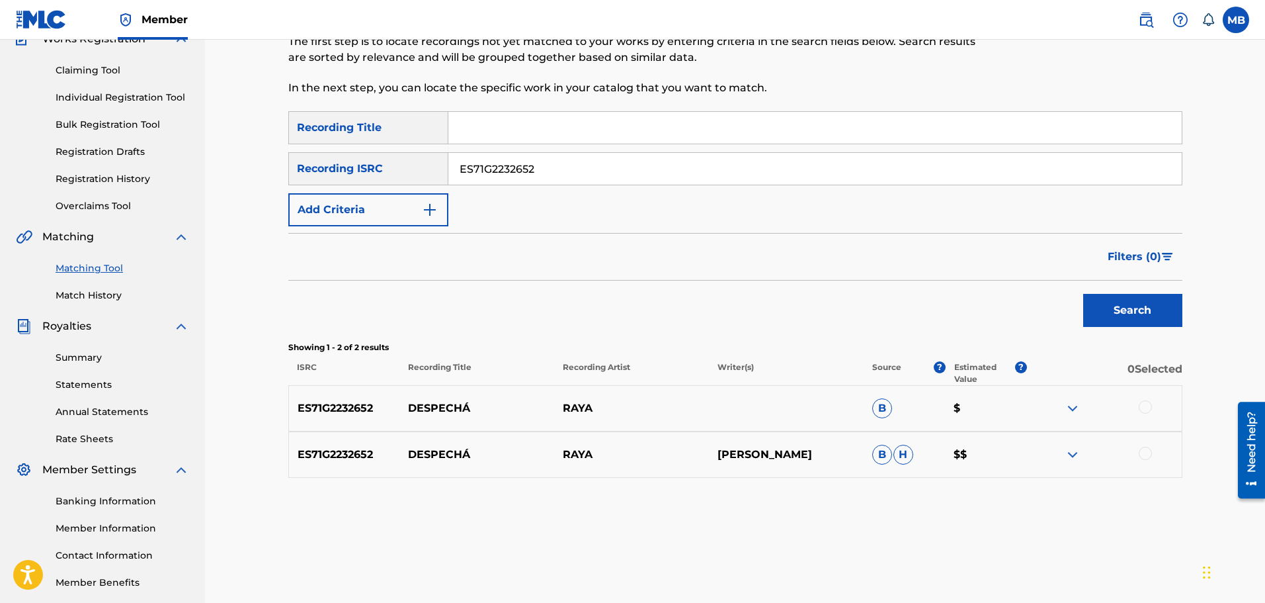
click at [336, 452] on p "ES71G2232652" at bounding box center [344, 454] width 111 height 16
click at [1076, 453] on img at bounding box center [1073, 454] width 16 height 16
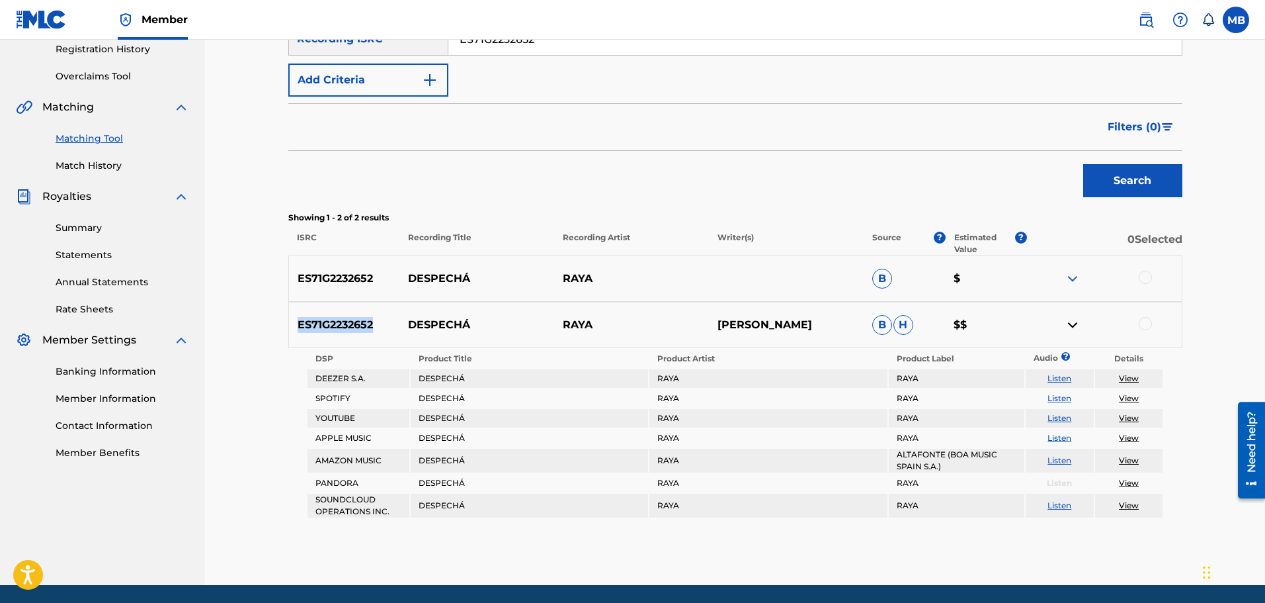
scroll to position [257, 0]
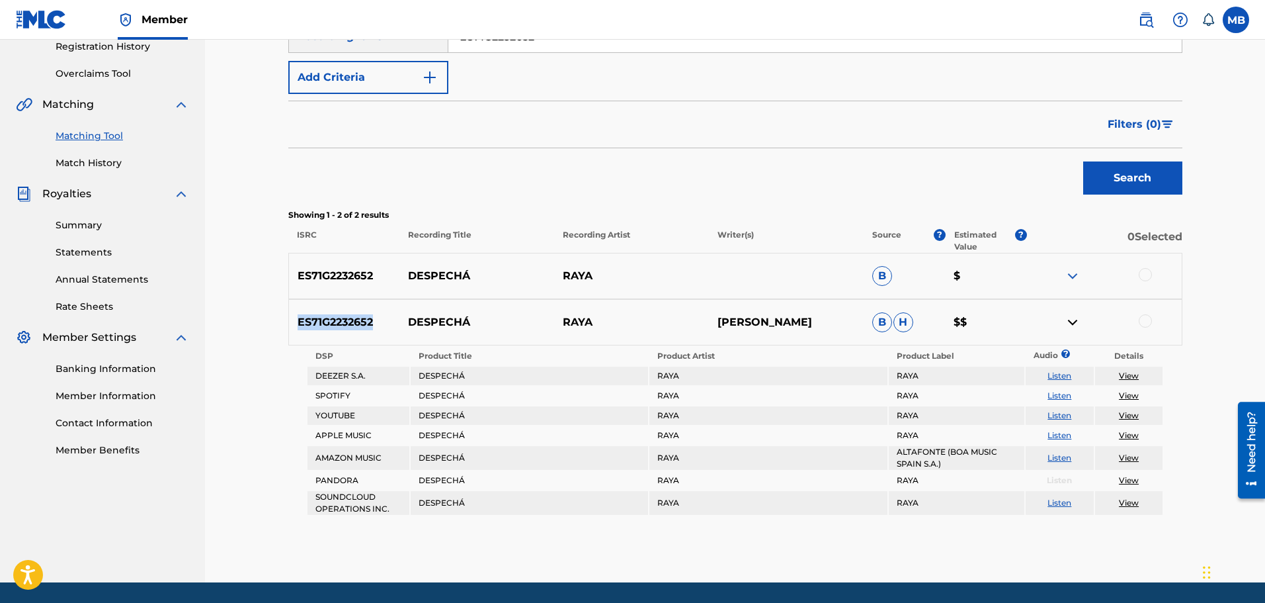
click at [335, 317] on p "ES71G2232652" at bounding box center [344, 322] width 111 height 16
click at [334, 316] on p "ES71G2232652" at bounding box center [344, 322] width 111 height 16
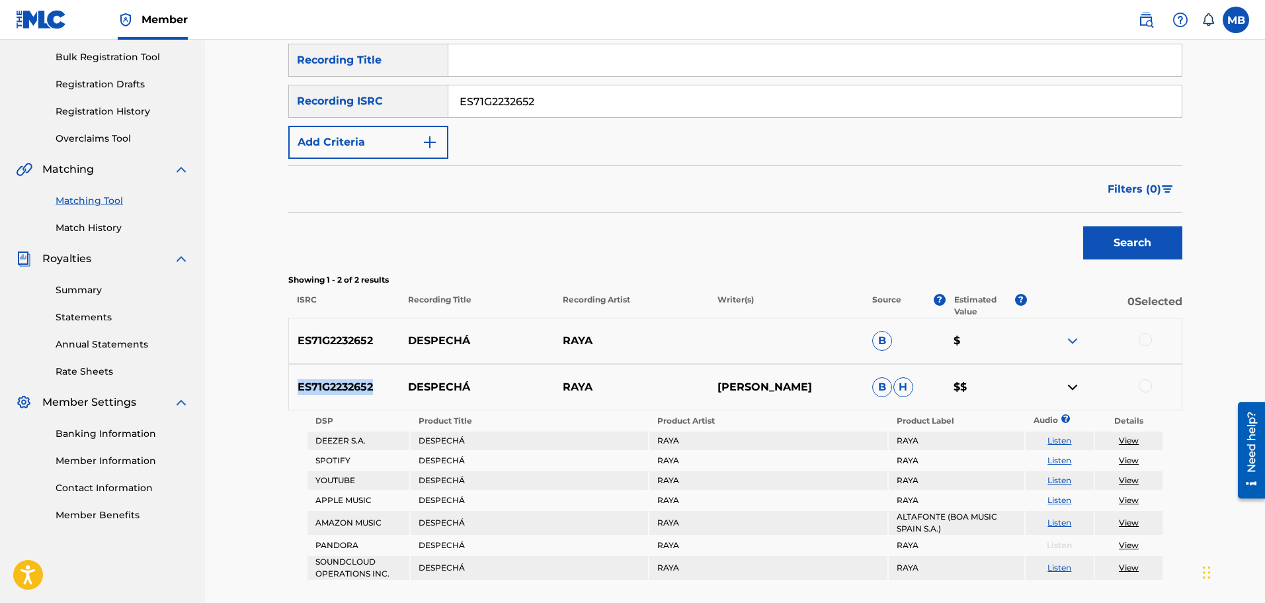
scroll to position [198, 0]
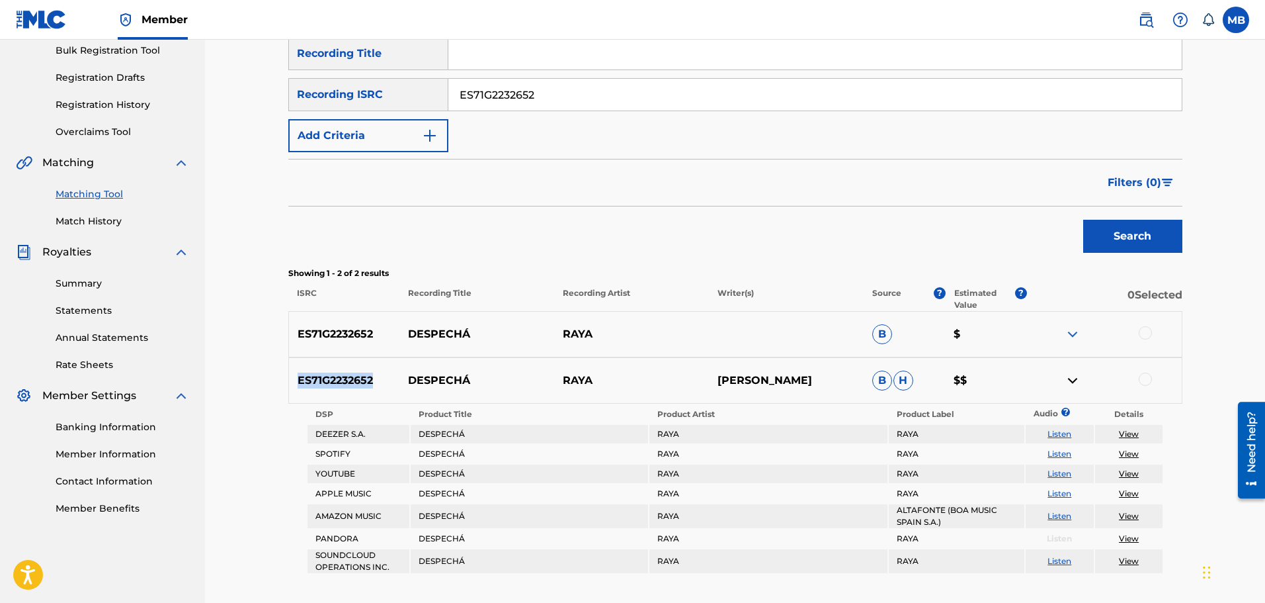
click at [1071, 380] on img at bounding box center [1073, 380] width 16 height 16
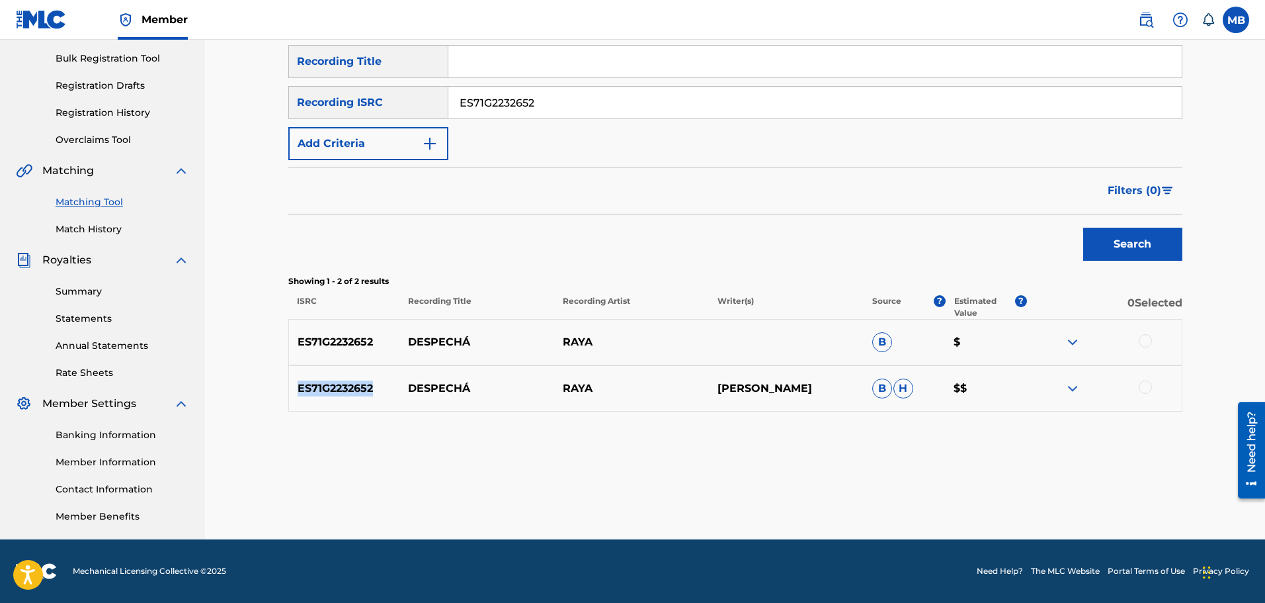
scroll to position [190, 0]
click at [1148, 343] on div at bounding box center [1145, 340] width 13 height 13
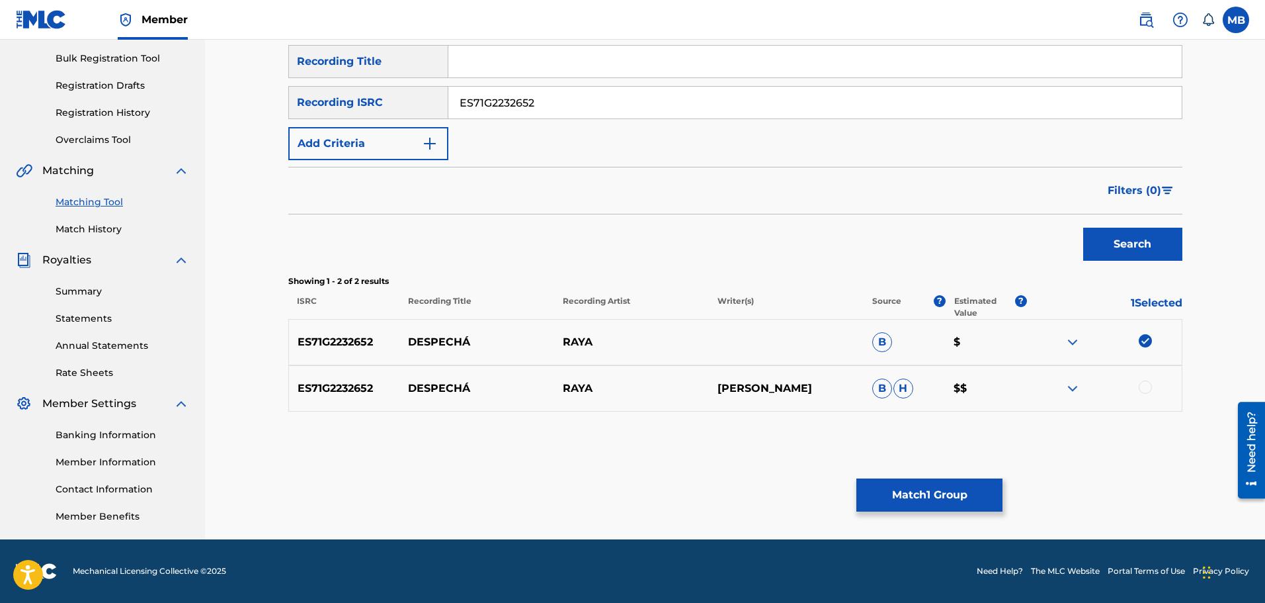
click at [1147, 392] on div at bounding box center [1145, 386] width 13 height 13
click at [931, 502] on button "Match 2 Groups" at bounding box center [930, 494] width 146 height 33
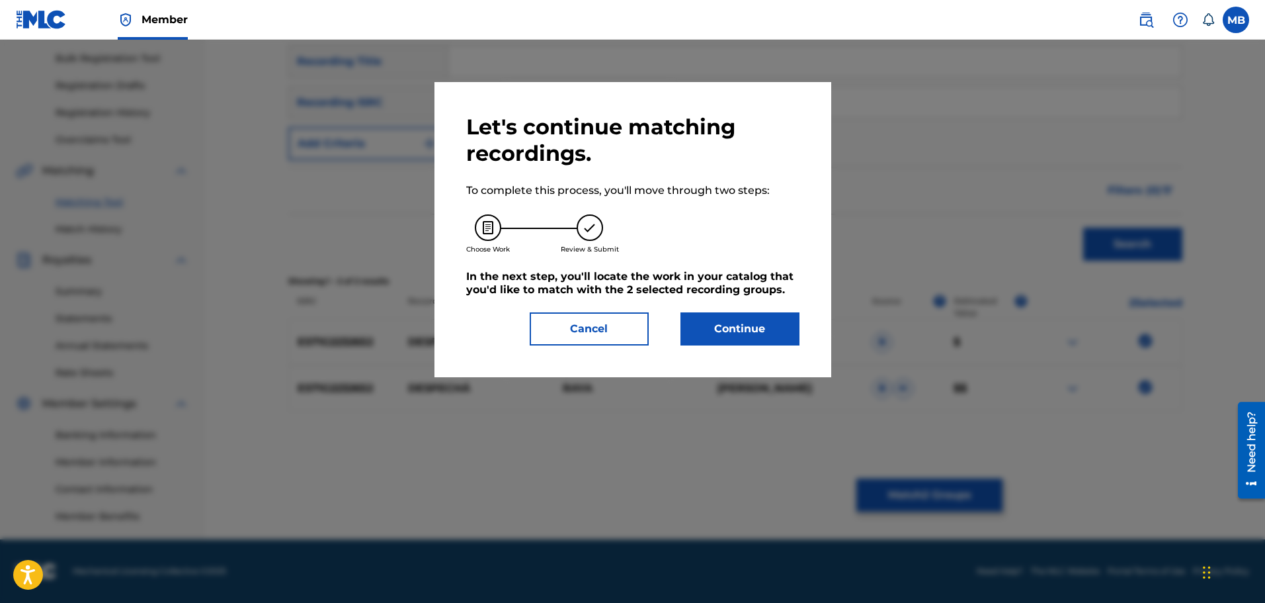
click at [711, 325] on button "Continue" at bounding box center [740, 328] width 119 height 33
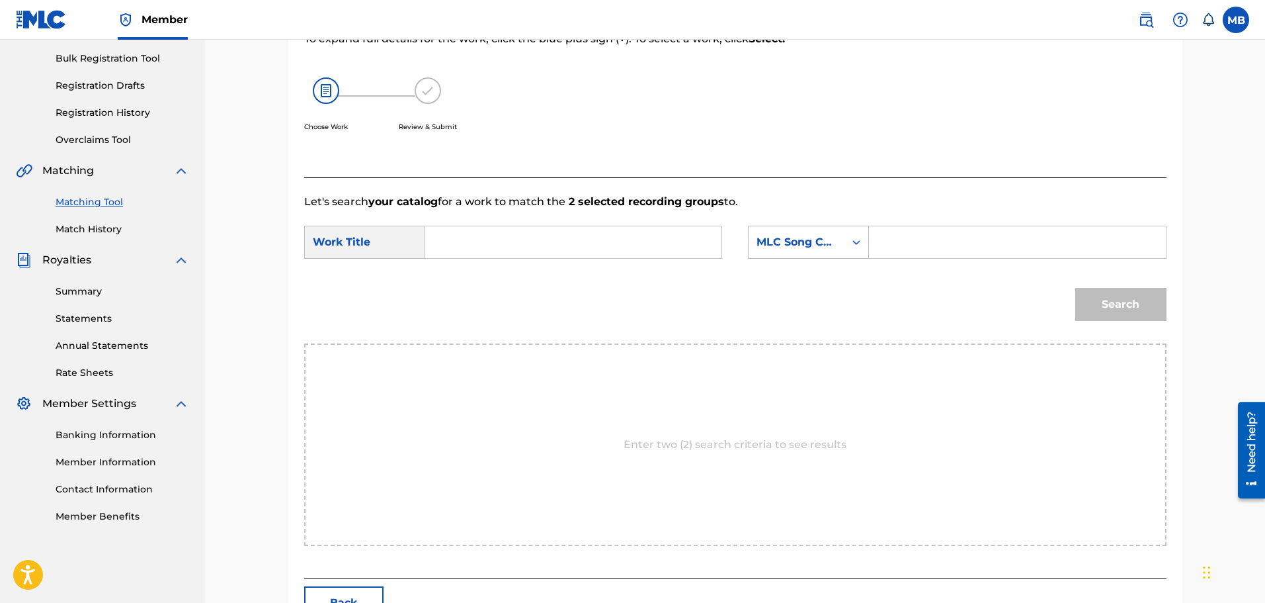
click at [446, 241] on input "Search Form" at bounding box center [574, 242] width 274 height 32
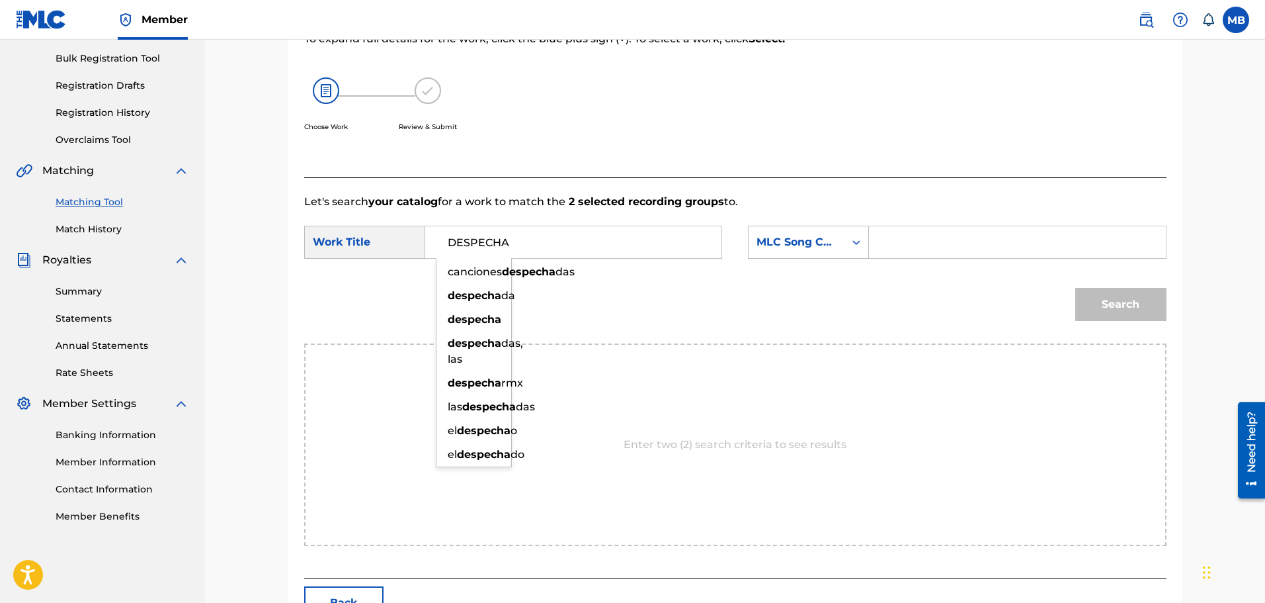
type input "DESPECHA"
click at [668, 263] on div "SearchWithCriteriabcced0de-14af-443c-994c-0c950f095790 Work Title DESPECHA canc…" at bounding box center [735, 246] width 863 height 41
drag, startPoint x: 612, startPoint y: 257, endPoint x: 383, endPoint y: 241, distance: 229.4
click at [386, 241] on div "SearchWithCriteriabcced0de-14af-443c-994c-0c950f095790 Work Title DESPECHA canc…" at bounding box center [513, 242] width 418 height 33
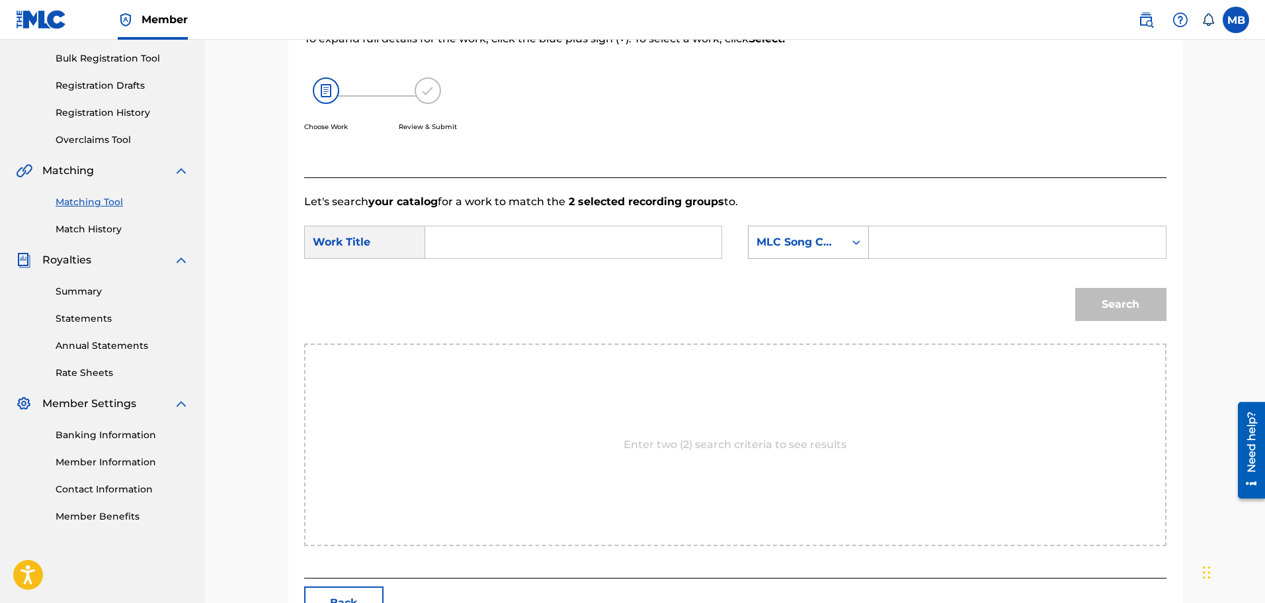
drag, startPoint x: 725, startPoint y: 263, endPoint x: 855, endPoint y: 252, distance: 130.1
click at [737, 265] on div "SearchWithCriteriabcced0de-14af-443c-994c-0c950f095790 Work Title SearchWithCri…" at bounding box center [735, 246] width 863 height 41
click at [942, 233] on input "Search Form" at bounding box center [1017, 242] width 274 height 32
type input "DC8U98"
click at [912, 285] on div "Search" at bounding box center [735, 309] width 863 height 69
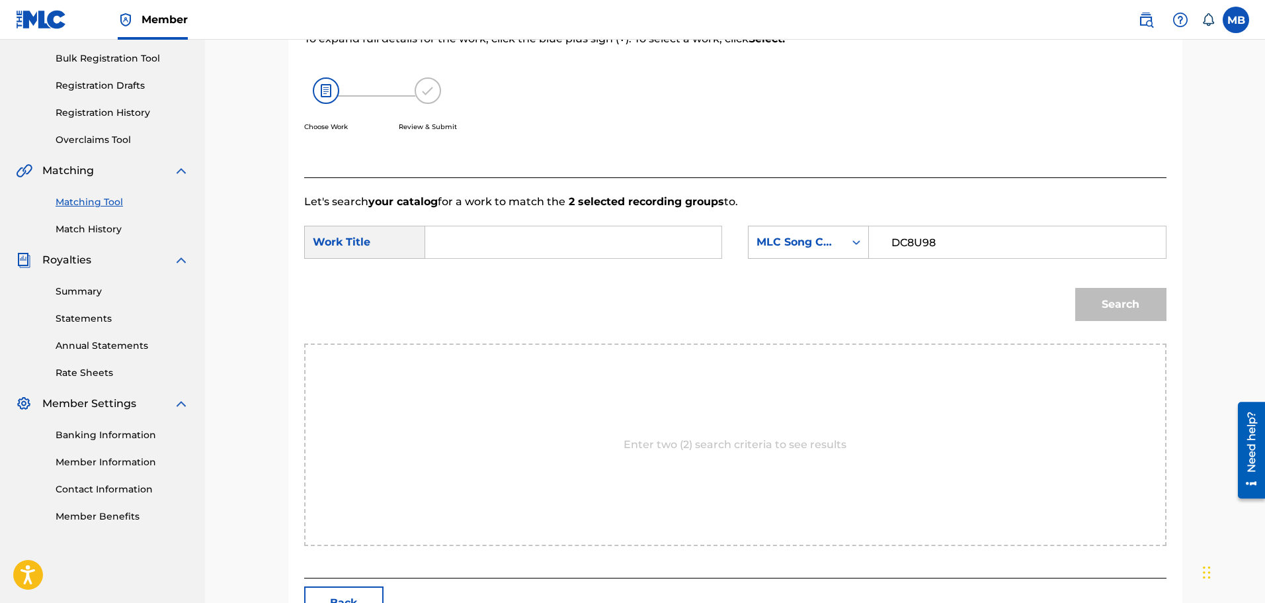
drag, startPoint x: 925, startPoint y: 247, endPoint x: 976, endPoint y: 244, distance: 50.3
click at [926, 247] on input "DC8U98" at bounding box center [1017, 242] width 274 height 32
click at [976, 243] on input "DC8U98" at bounding box center [1017, 242] width 274 height 32
click at [892, 240] on input "DC8U98" at bounding box center [1017, 242] width 274 height 32
click at [870, 241] on div "DC8U98" at bounding box center [1017, 242] width 297 height 33
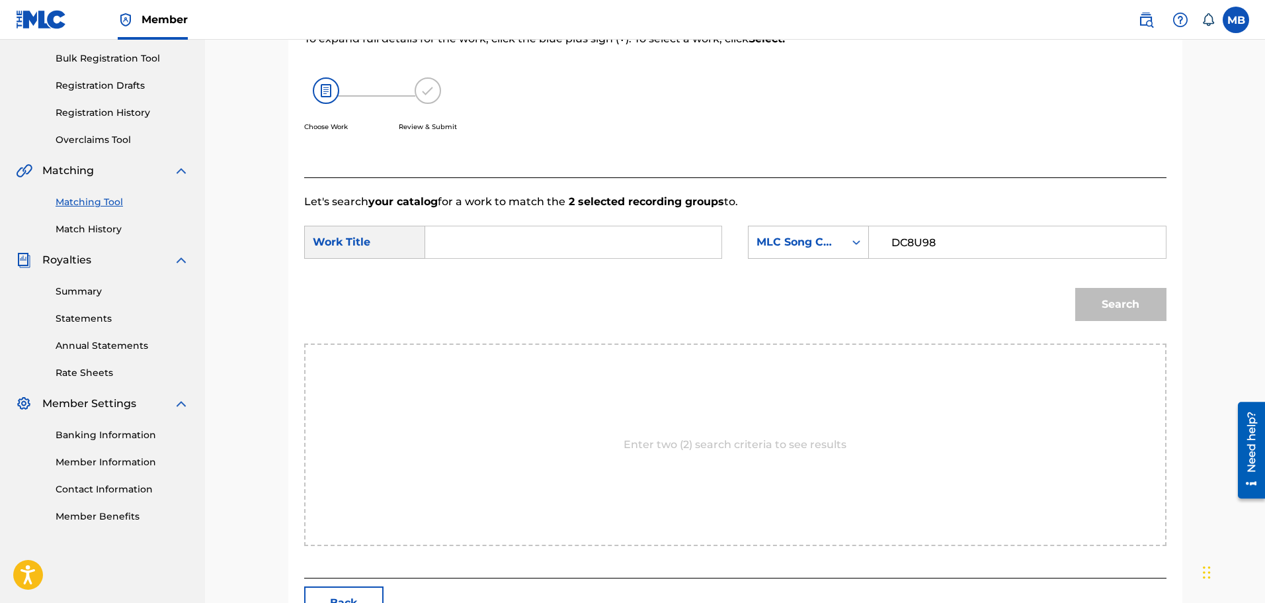
click at [555, 244] on input "Search Form" at bounding box center [574, 242] width 274 height 32
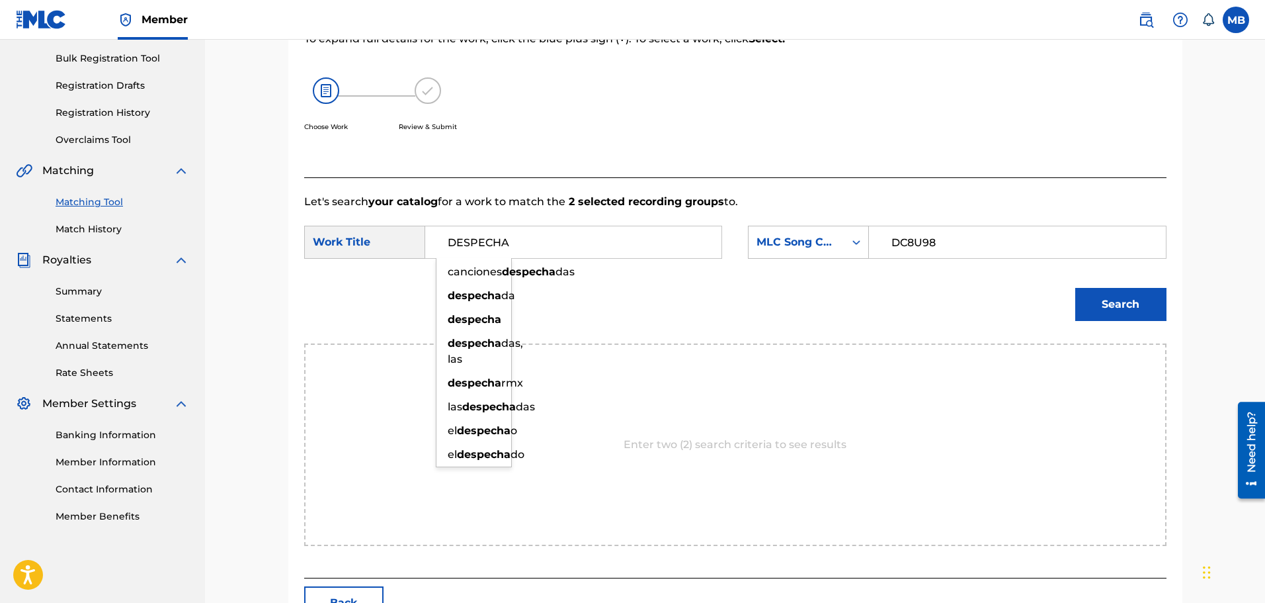
type input "DESPECHA"
click at [669, 284] on div "Search" at bounding box center [735, 309] width 863 height 69
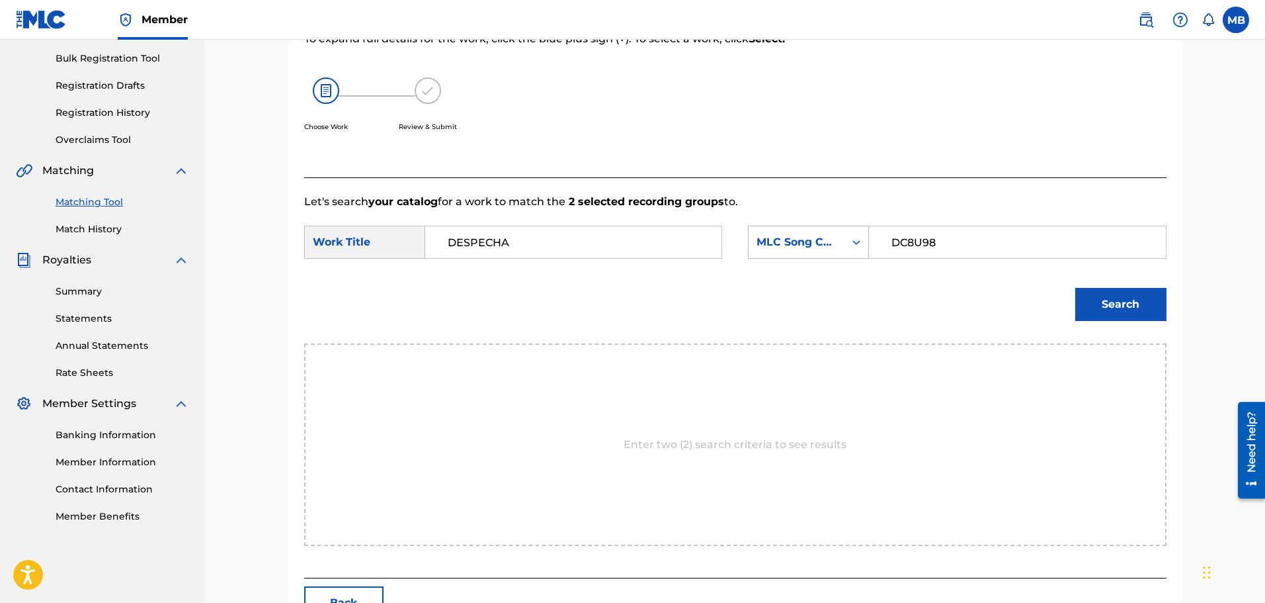
click at [1092, 292] on button "Search" at bounding box center [1121, 304] width 91 height 33
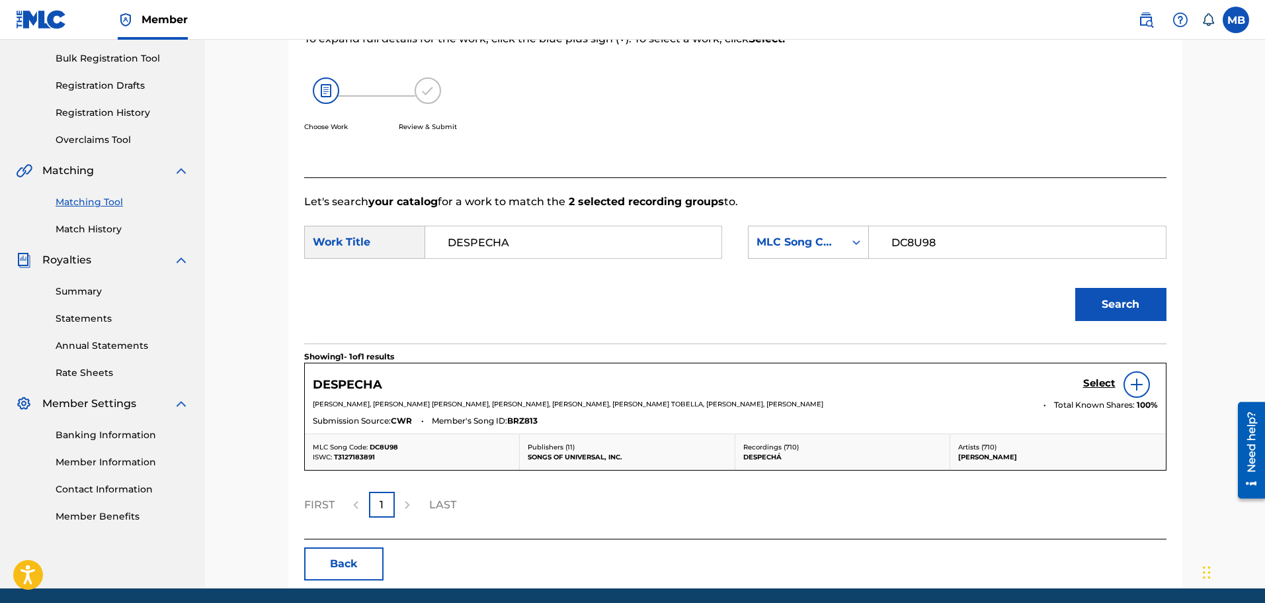
click at [1132, 386] on img at bounding box center [1137, 384] width 16 height 16
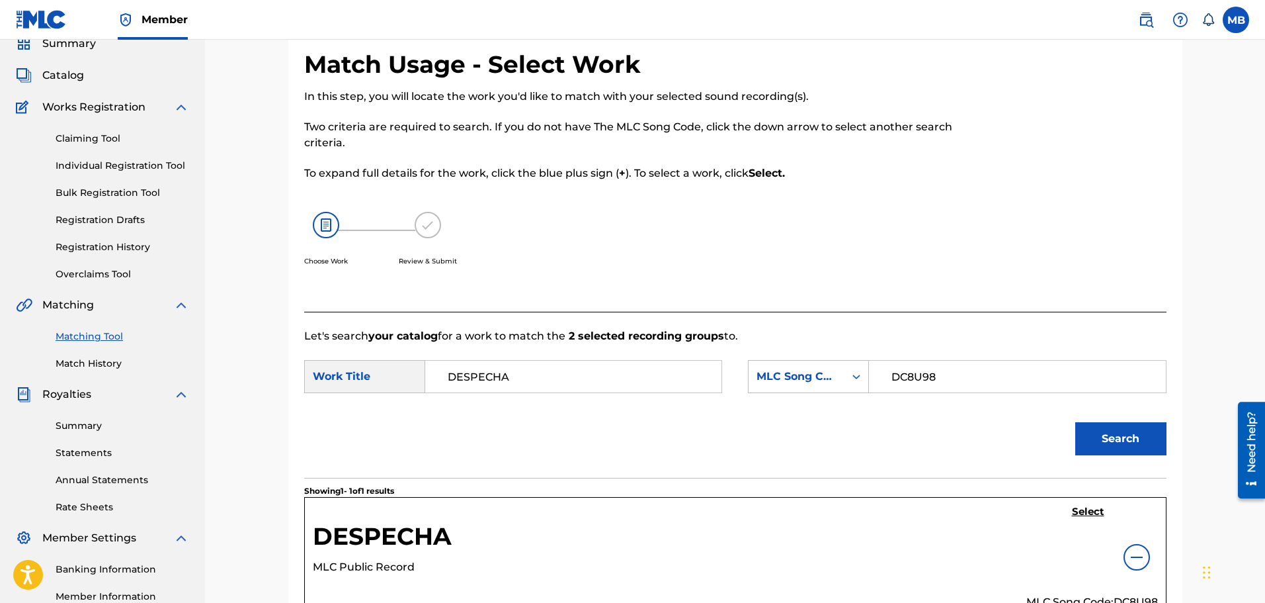
scroll to position [265, 0]
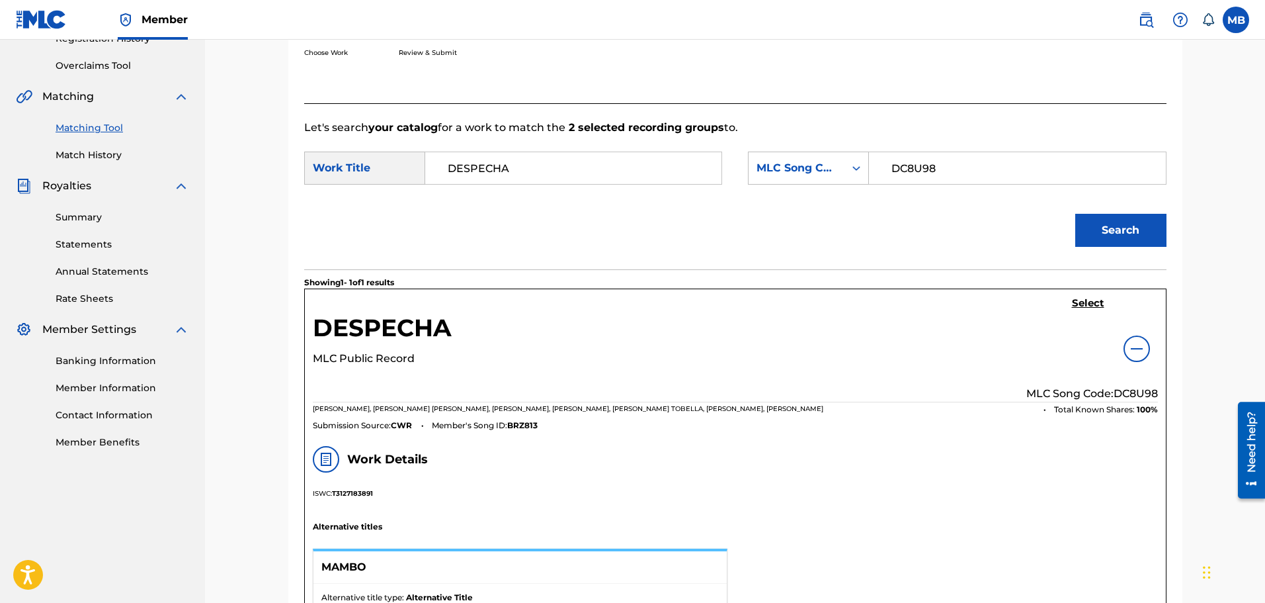
click at [1139, 349] on img at bounding box center [1137, 349] width 16 height 16
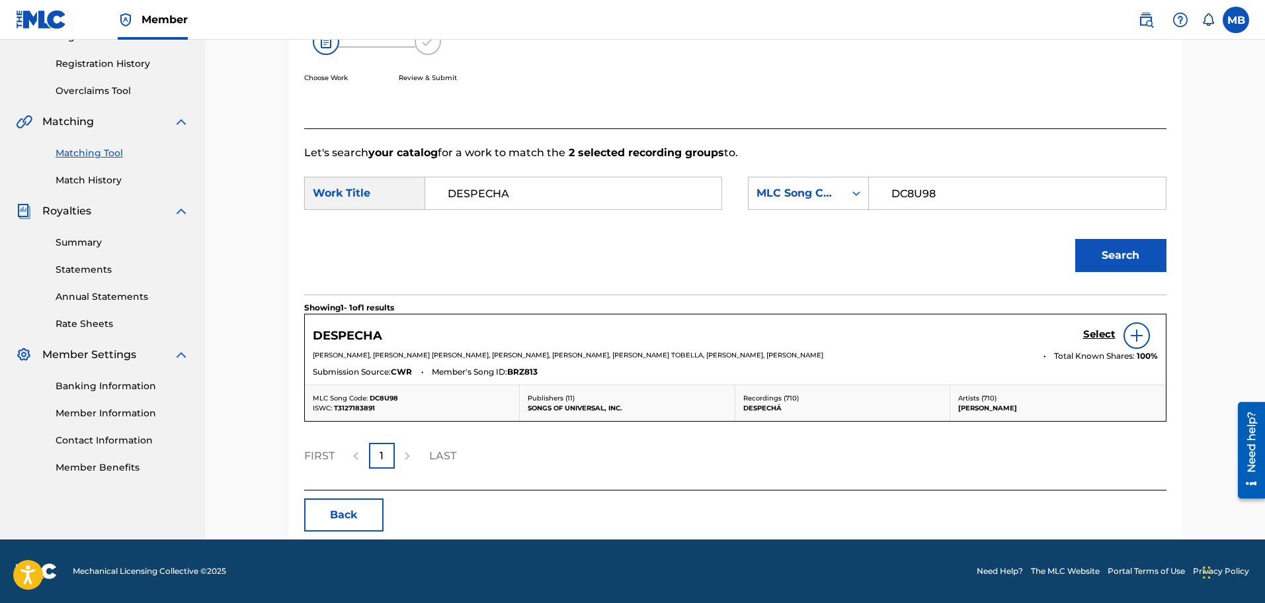
scroll to position [239, 0]
click at [1097, 337] on h5 "Select" at bounding box center [1099, 334] width 32 height 13
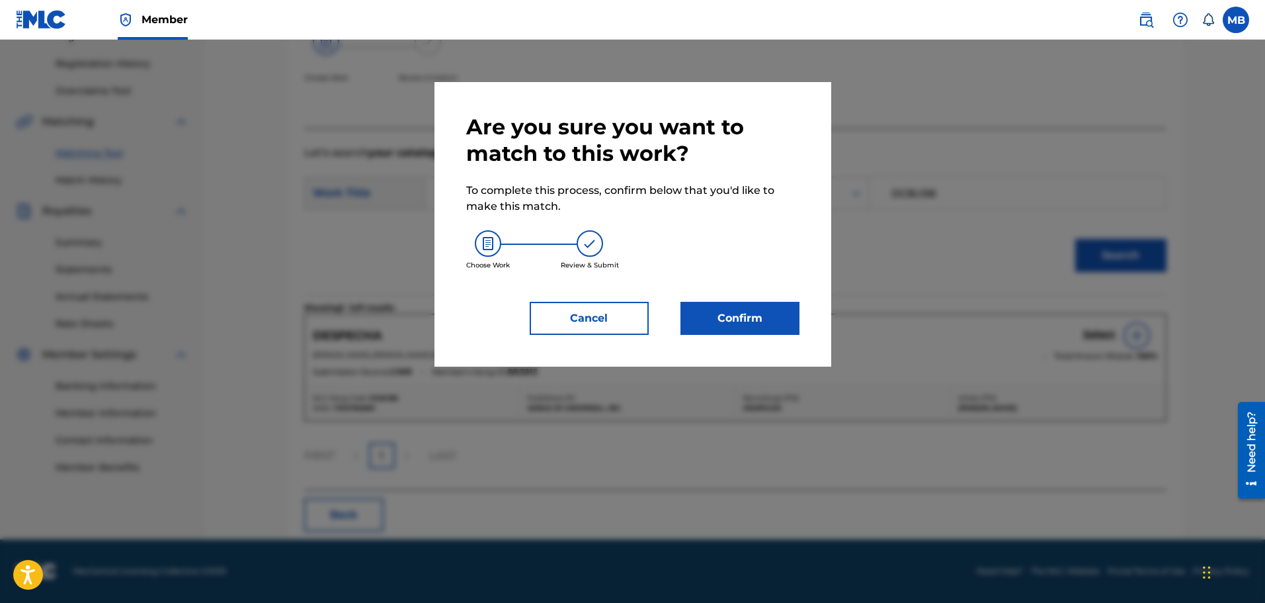
click at [726, 310] on button "Confirm" at bounding box center [740, 318] width 119 height 33
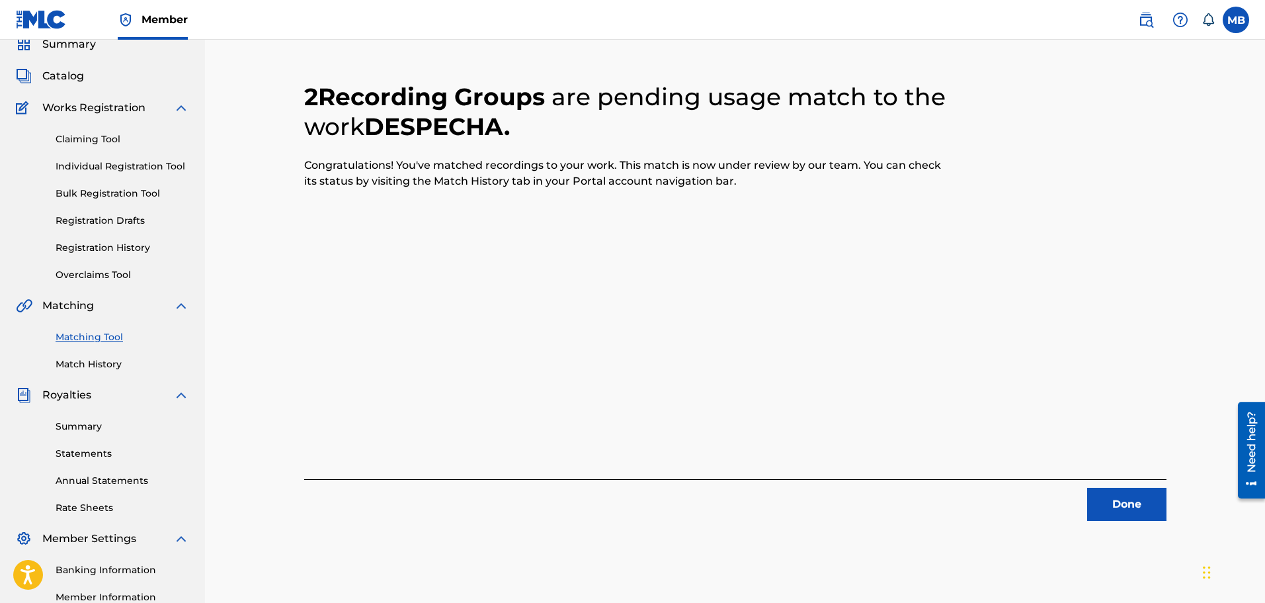
scroll to position [132, 0]
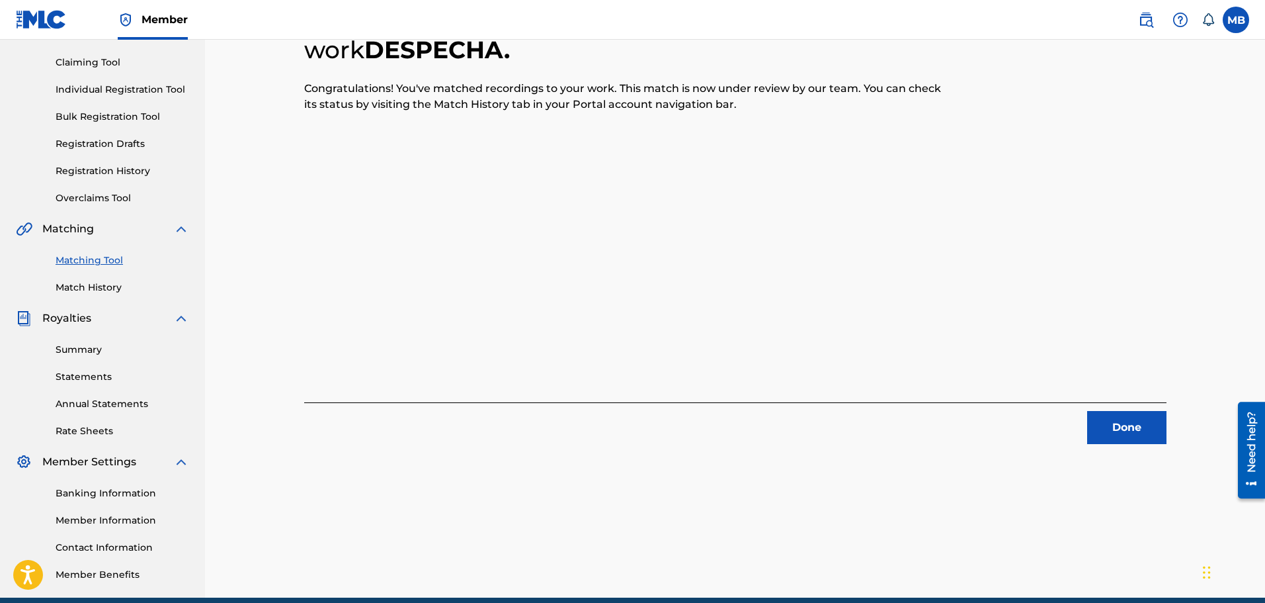
click at [1113, 435] on button "Done" at bounding box center [1126, 427] width 79 height 33
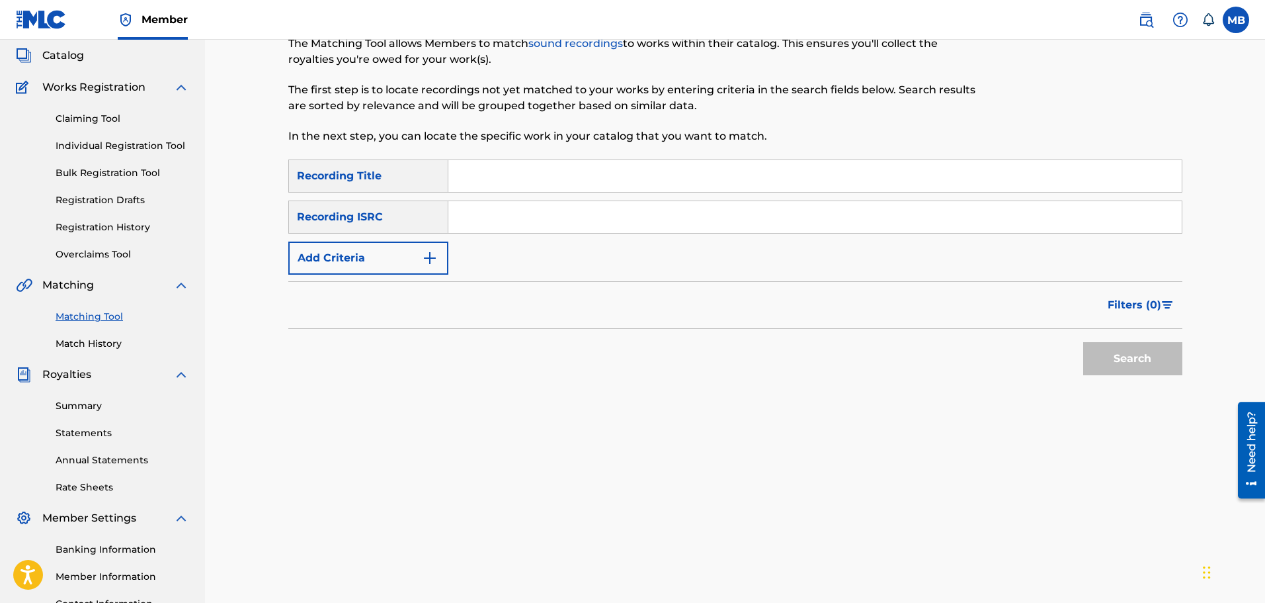
scroll to position [0, 0]
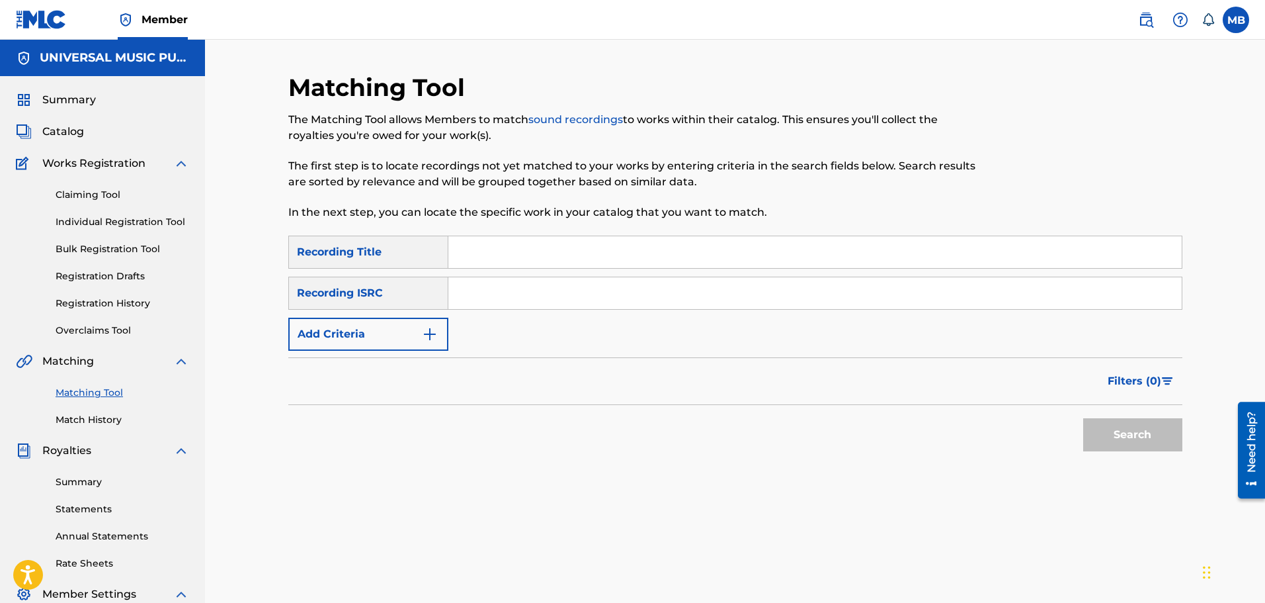
click at [88, 418] on link "Match History" at bounding box center [123, 420] width 134 height 14
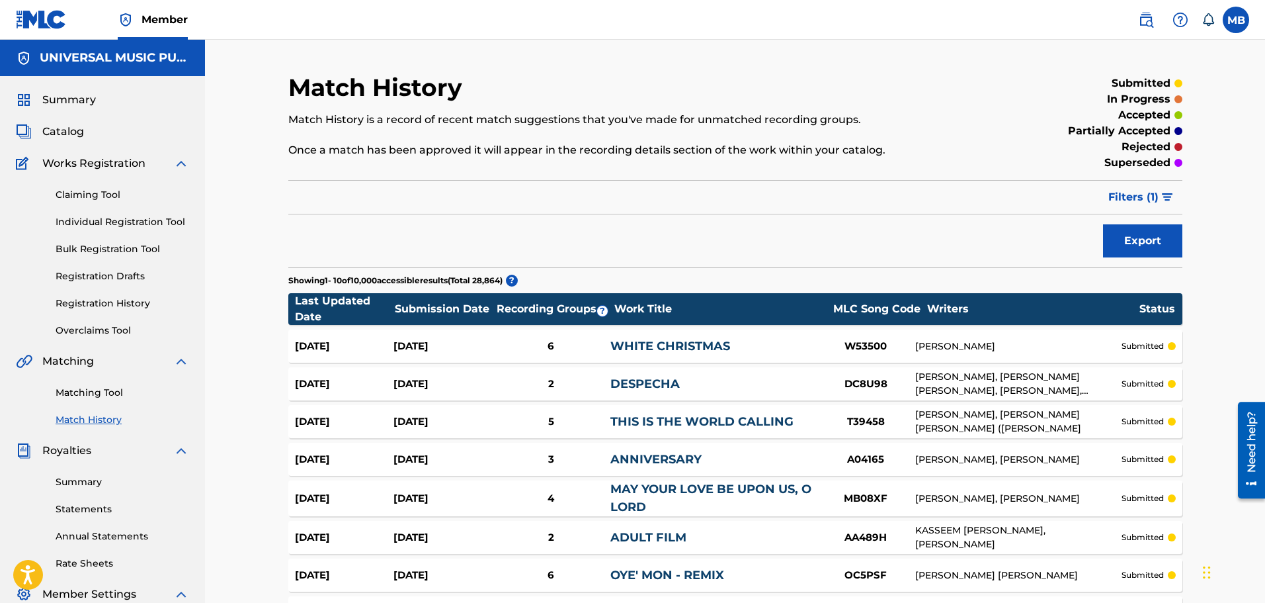
click at [741, 387] on div "DESPECHA" at bounding box center [714, 384] width 206 height 18
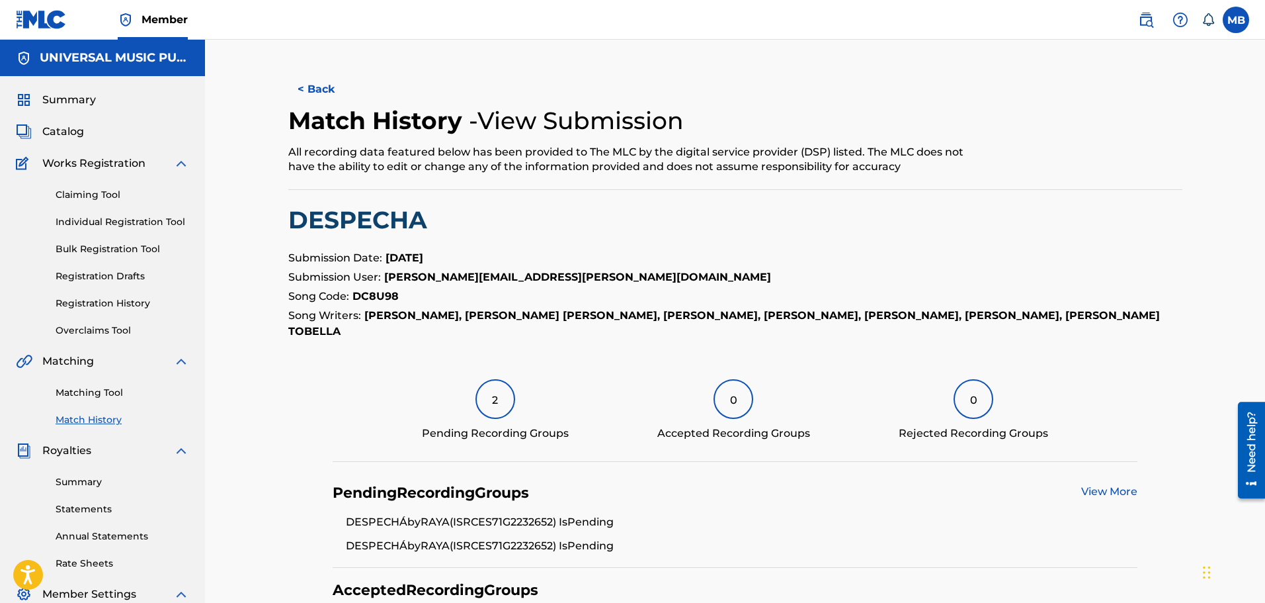
click at [1144, 20] on img at bounding box center [1146, 20] width 16 height 16
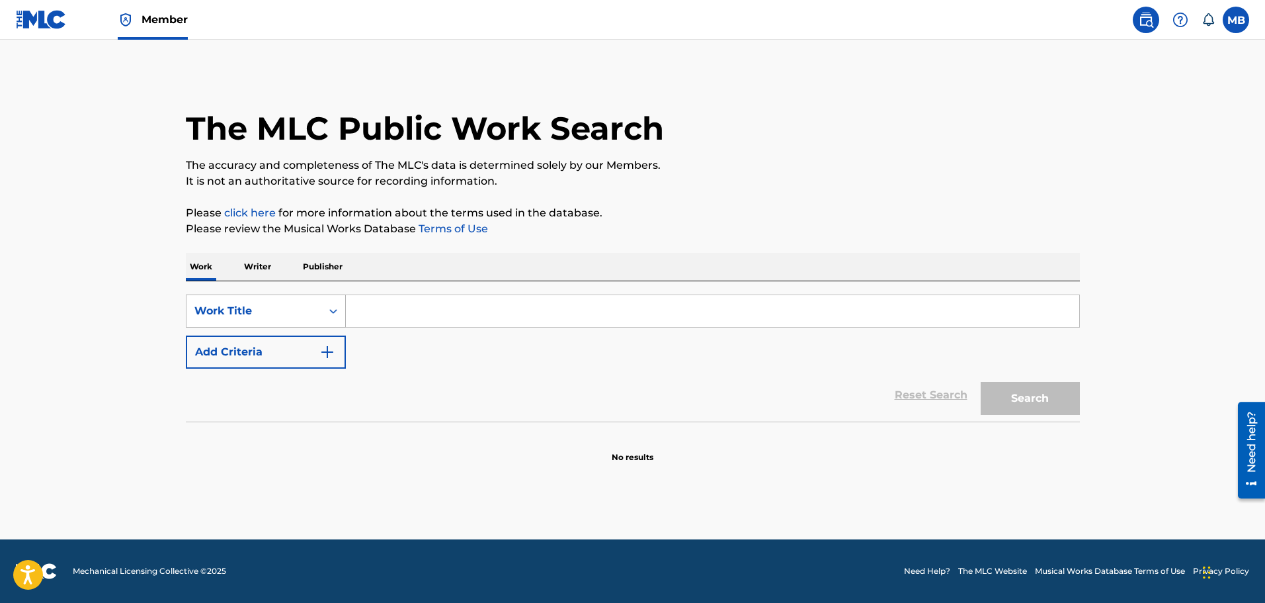
click at [318, 309] on div "Work Title" at bounding box center [254, 310] width 135 height 25
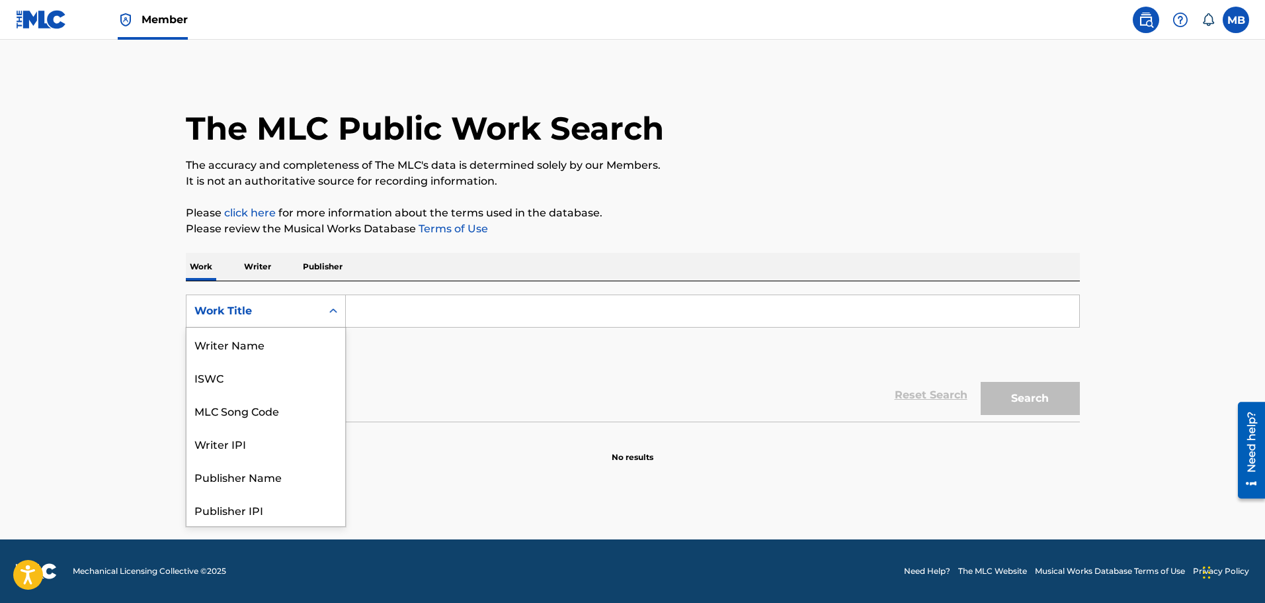
scroll to position [66, 0]
click at [283, 342] on div "MLC Song Code" at bounding box center [266, 343] width 159 height 33
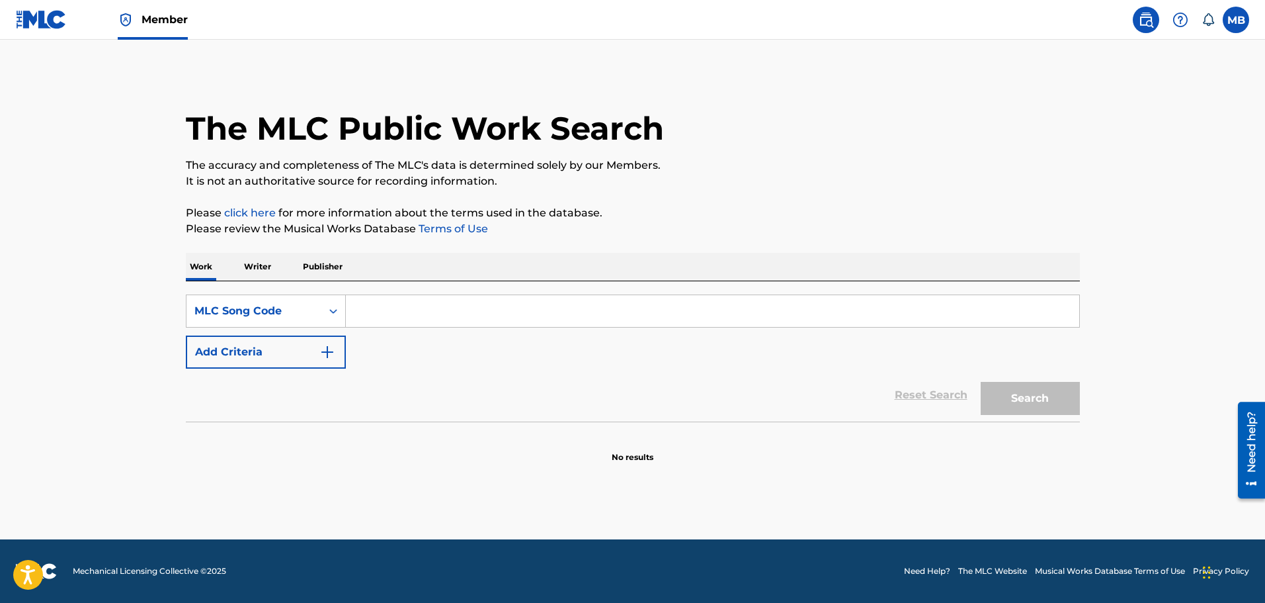
click at [415, 320] on input "Search Form" at bounding box center [713, 311] width 734 height 32
type input "DC8U98"
click at [981, 382] on button "Search" at bounding box center [1030, 398] width 99 height 33
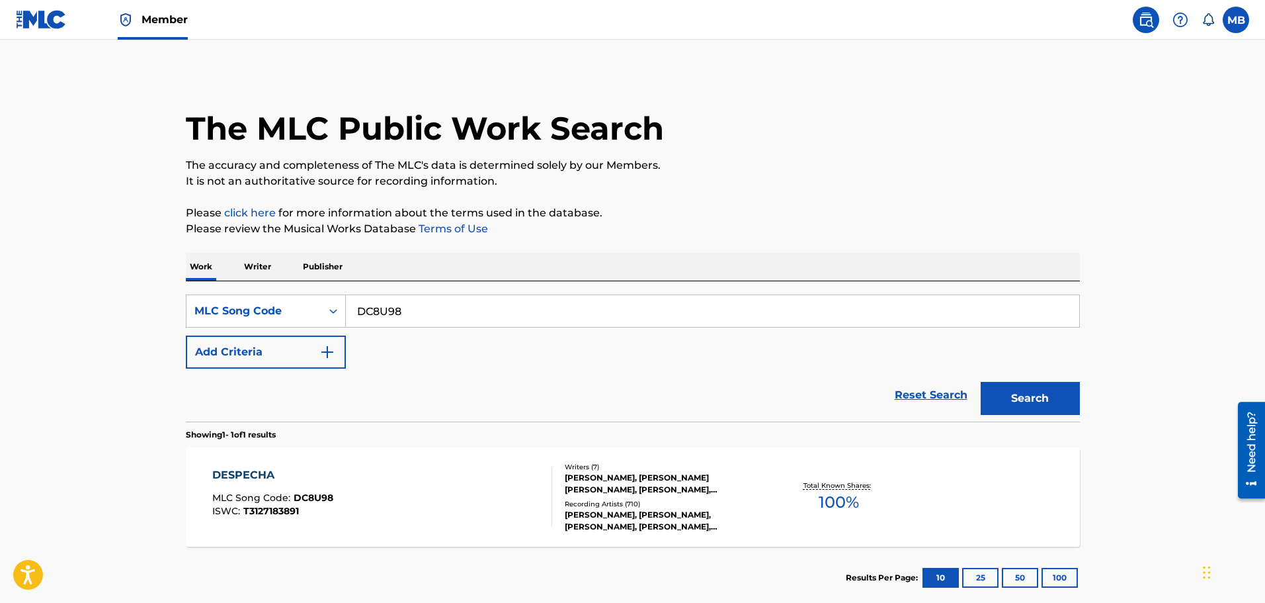
click at [503, 515] on div "DESPECHA MLC Song Code : DC8U98 ISWC : T3127183891" at bounding box center [382, 497] width 340 height 60
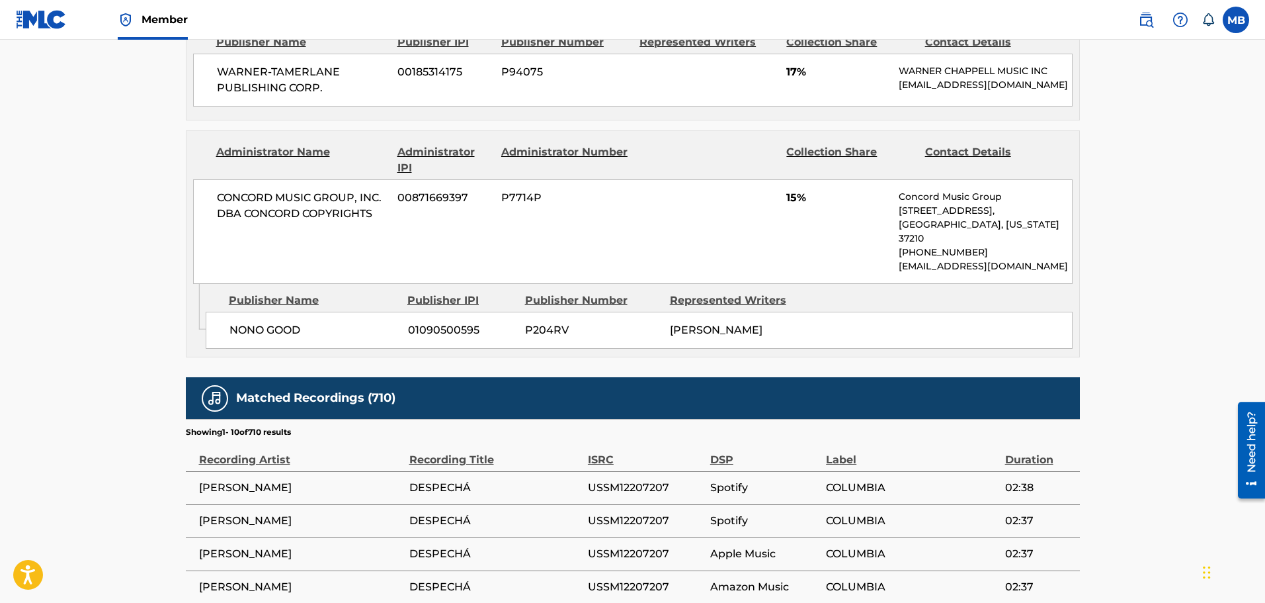
scroll to position [2051, 0]
